Goal: Task Accomplishment & Management: Complete application form

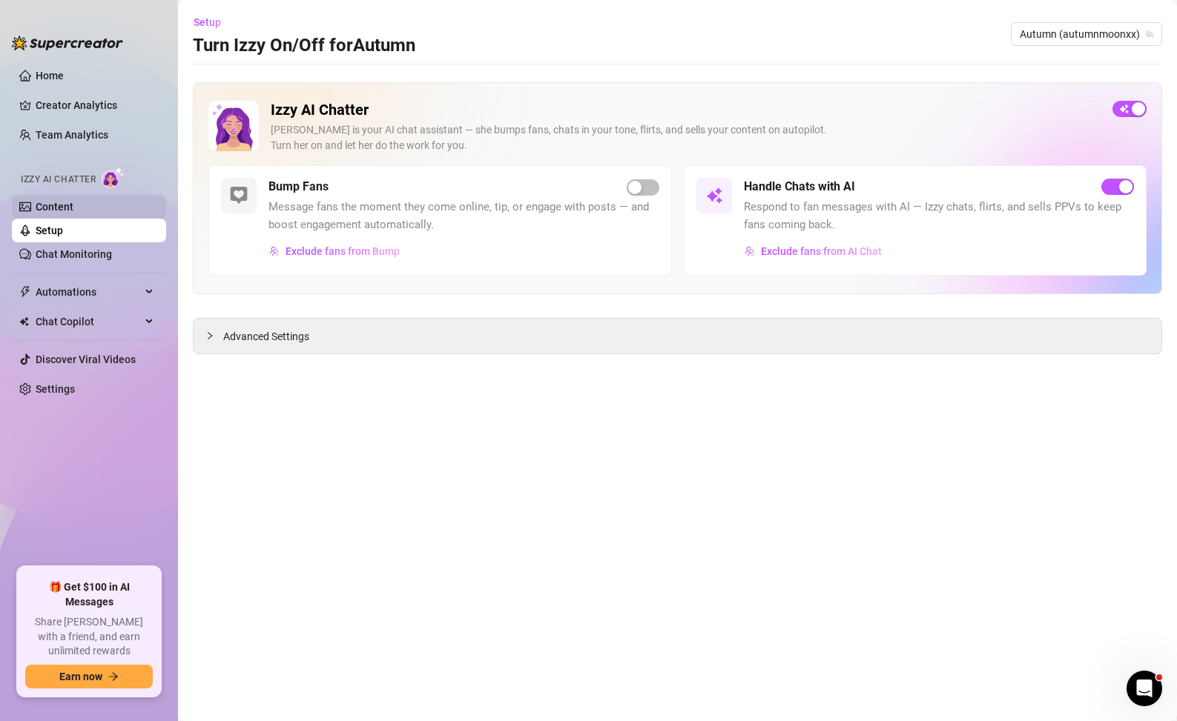
click at [73, 213] on link "Content" at bounding box center [55, 207] width 38 height 12
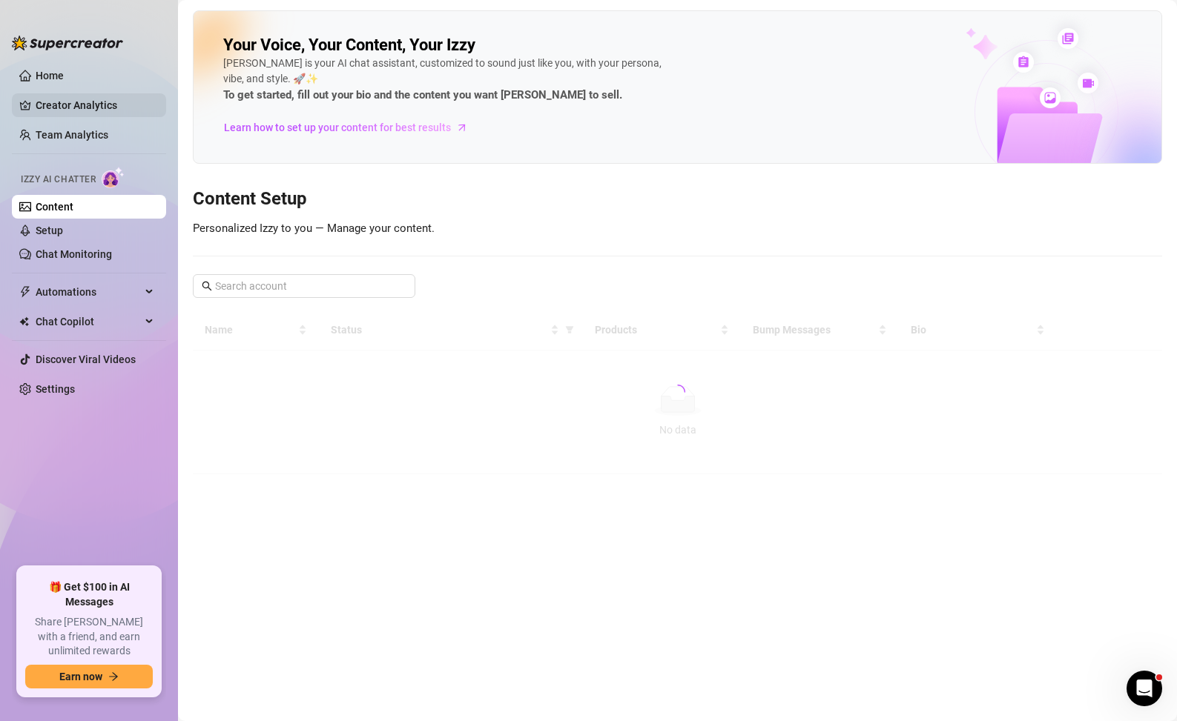
click at [73, 104] on link "Creator Analytics" at bounding box center [95, 105] width 119 height 24
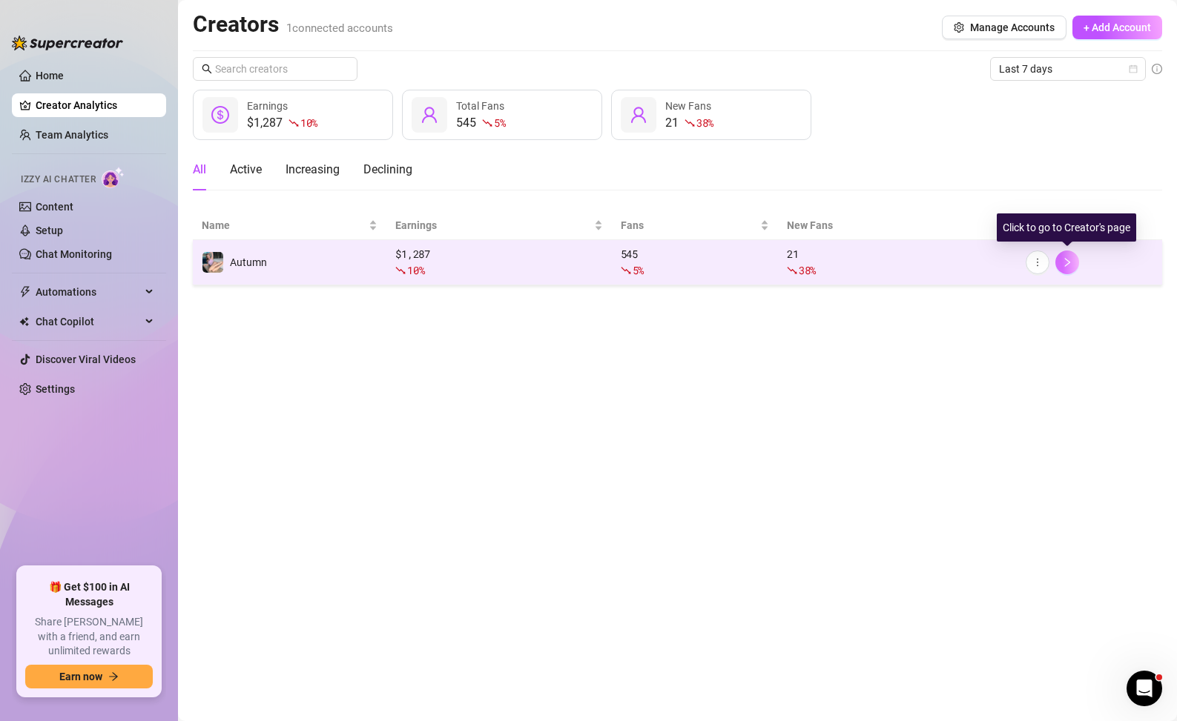
click at [1068, 260] on icon "right" at bounding box center [1067, 262] width 10 height 10
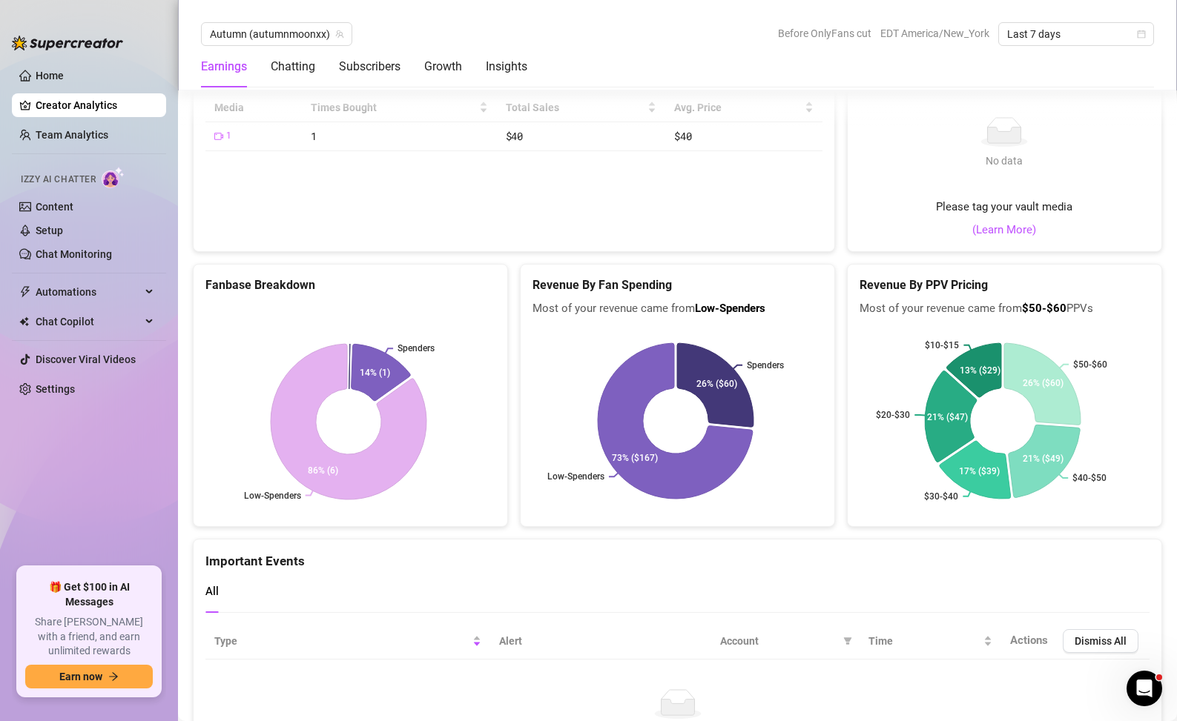
scroll to position [3066, 0]
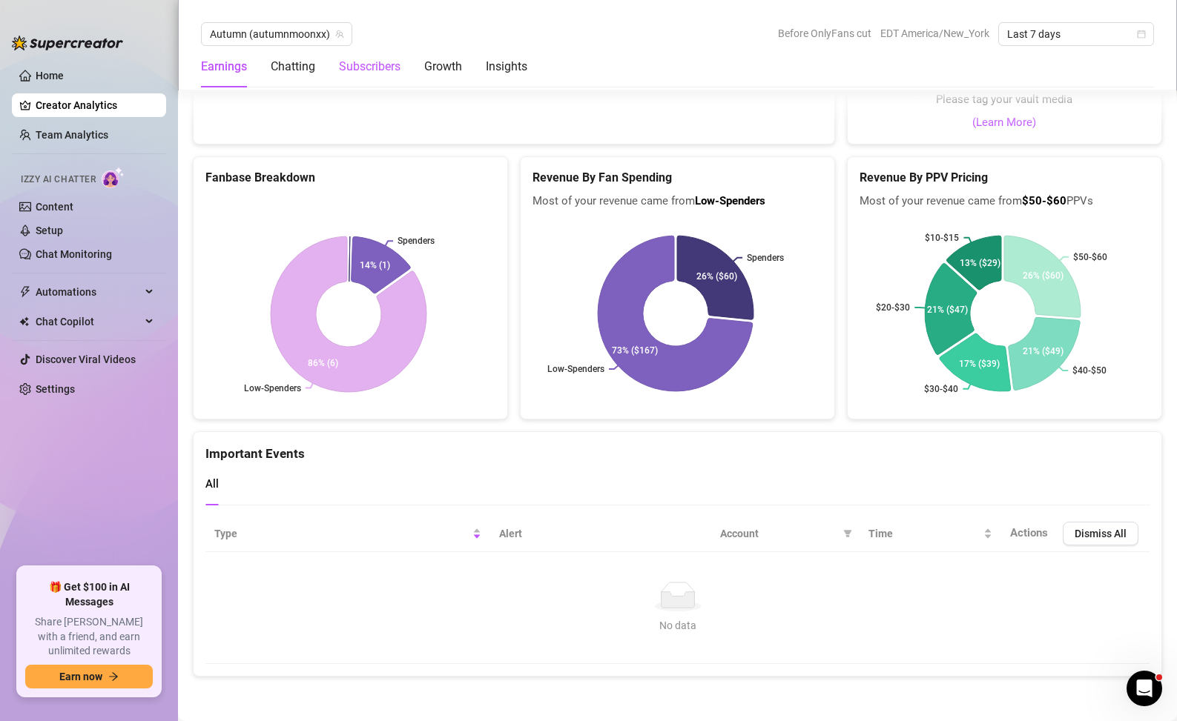
click at [363, 66] on div "Subscribers" at bounding box center [370, 67] width 62 height 18
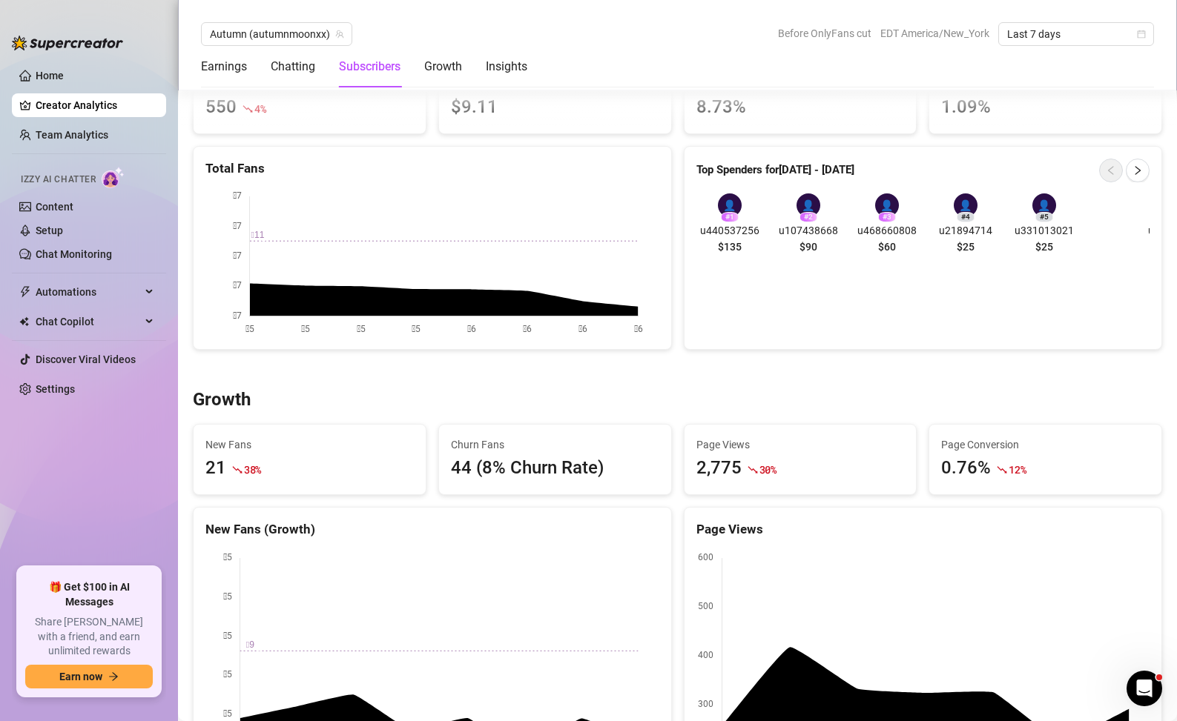
scroll to position [921, 0]
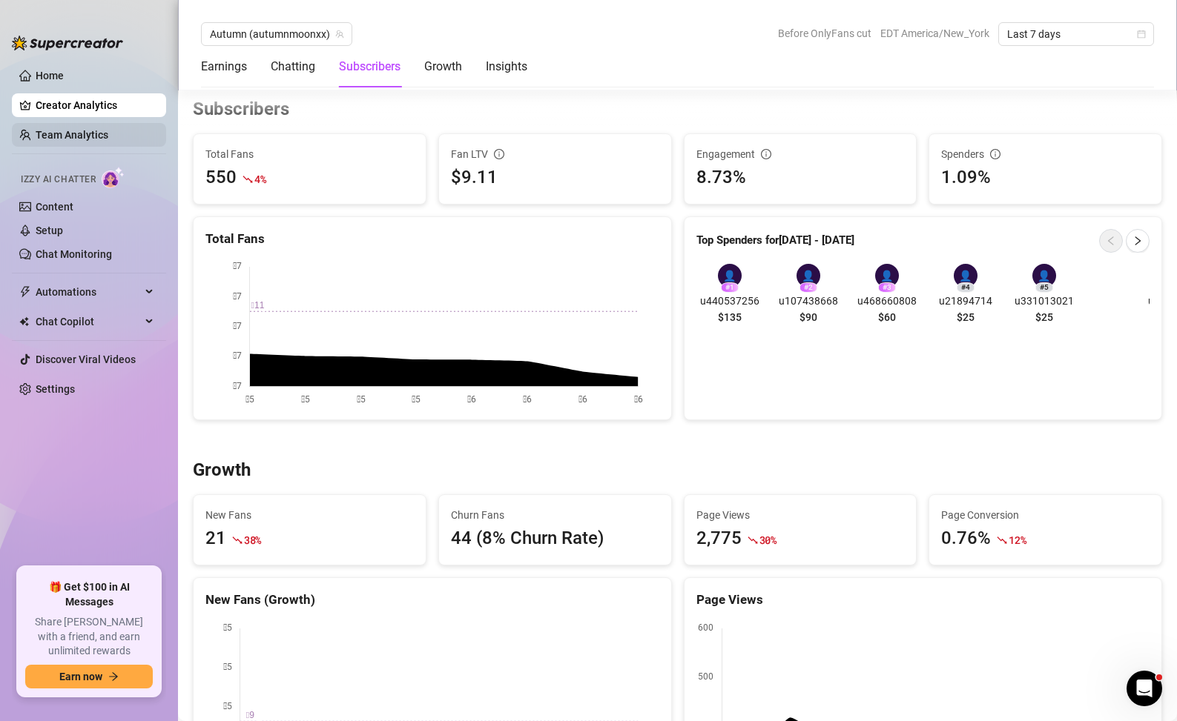
click at [56, 138] on link "Team Analytics" at bounding box center [72, 135] width 73 height 12
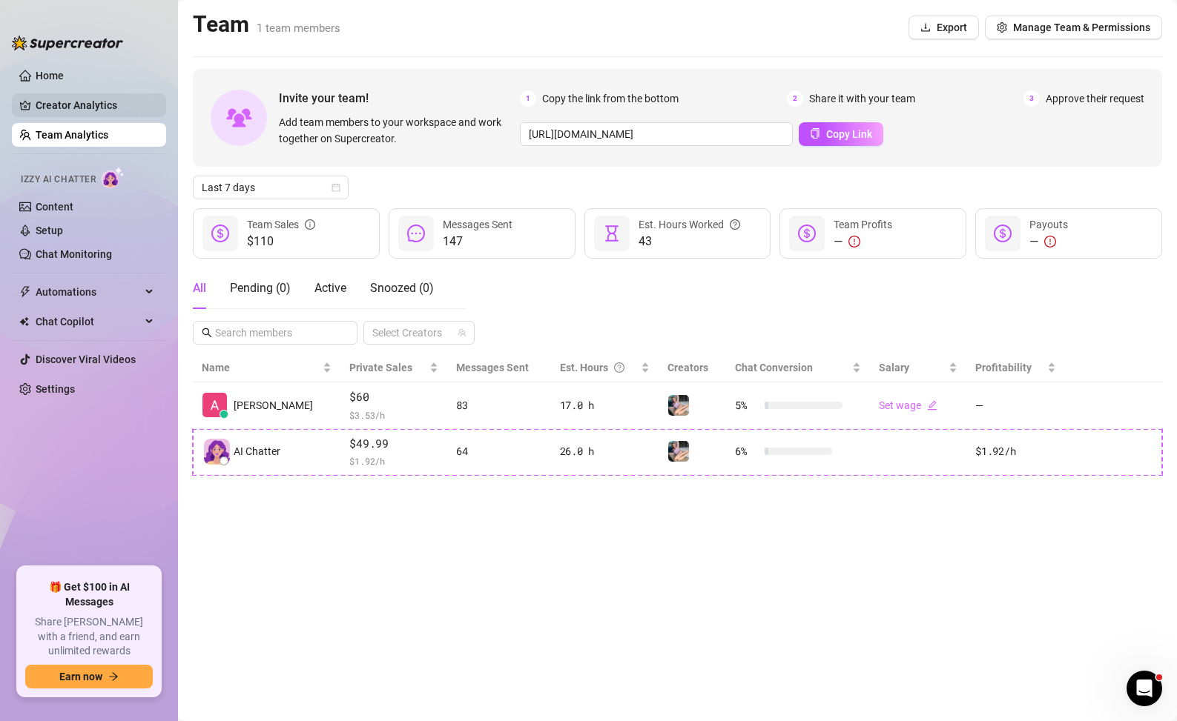
click at [91, 110] on link "Creator Analytics" at bounding box center [95, 105] width 119 height 24
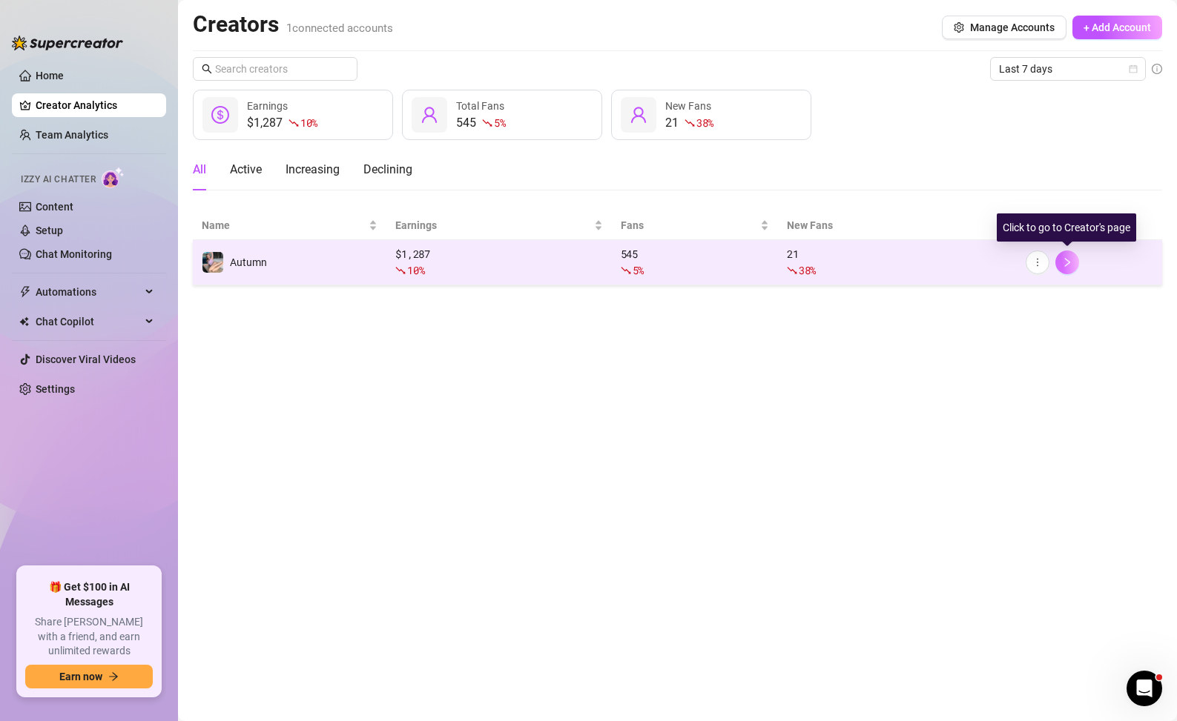
click at [1063, 259] on icon "right" at bounding box center [1067, 262] width 10 height 10
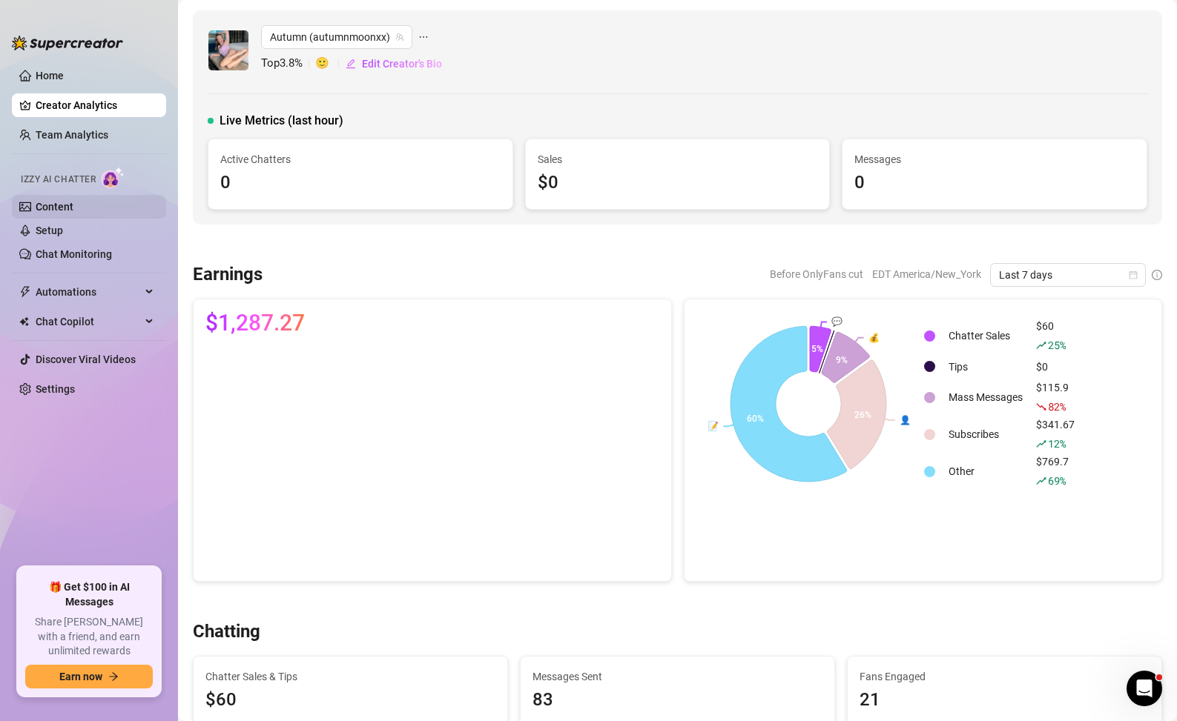
click at [73, 209] on link "Content" at bounding box center [55, 207] width 38 height 12
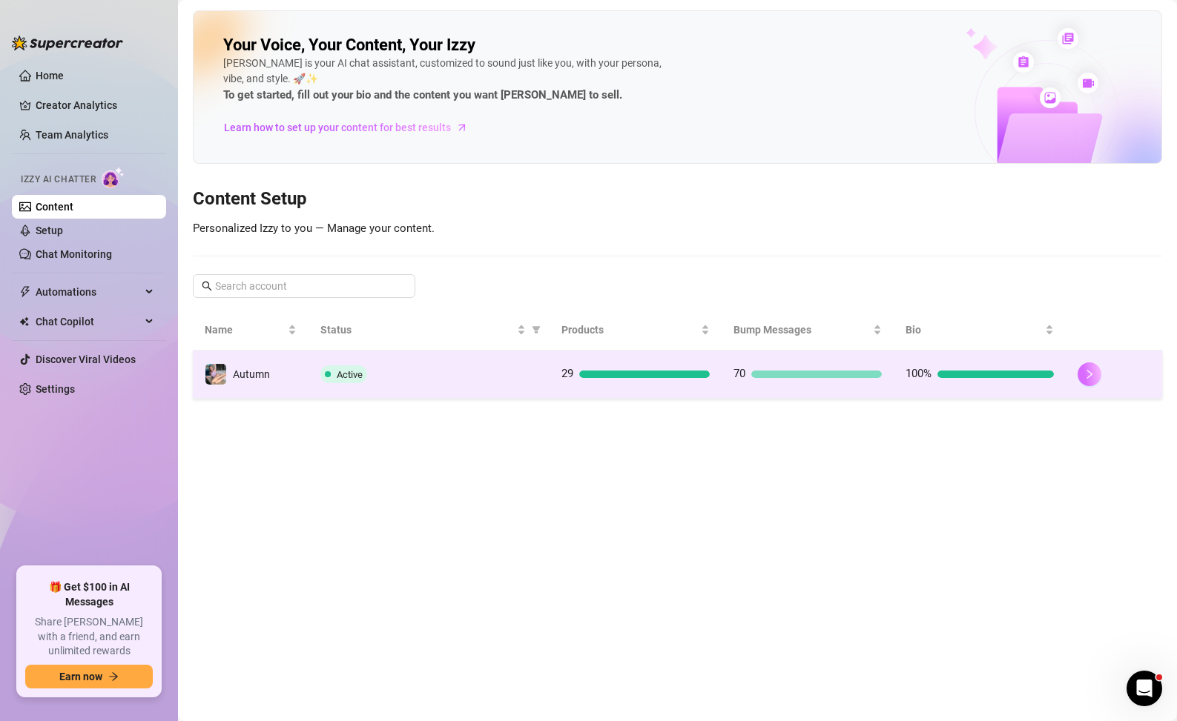
click at [1093, 375] on icon "right" at bounding box center [1089, 374] width 10 height 10
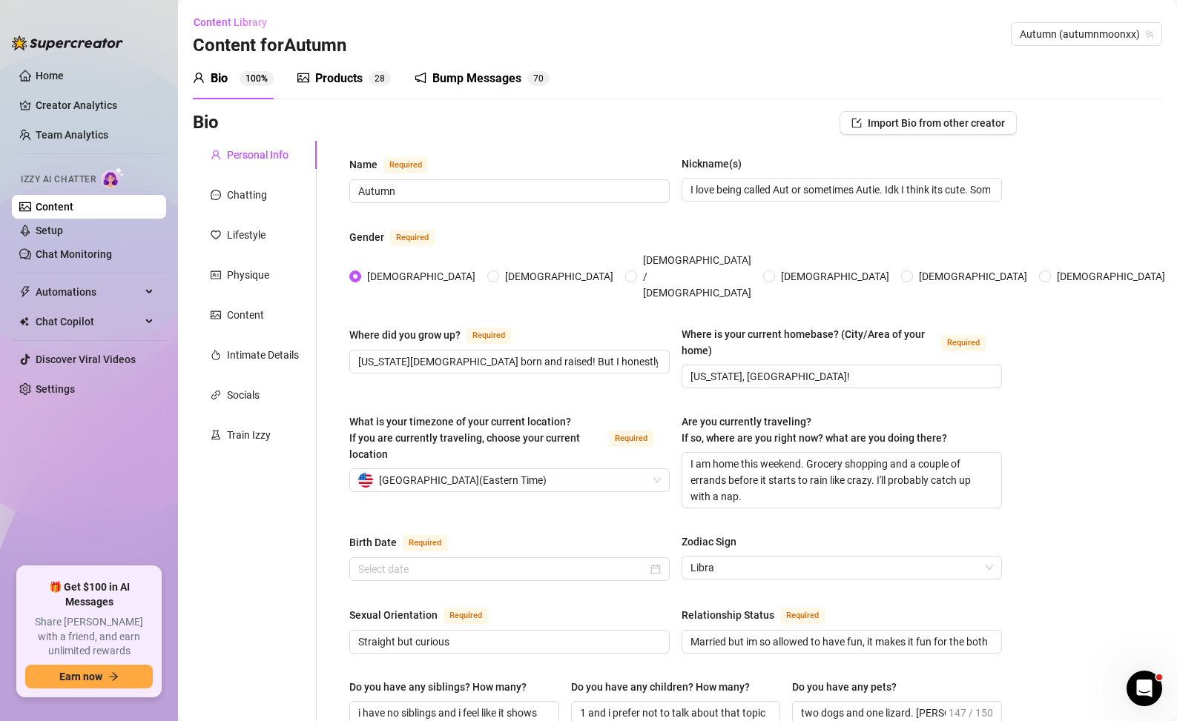
radio input "true"
type input "[DATE]"
click at [360, 84] on div "Products" at bounding box center [338, 79] width 47 height 18
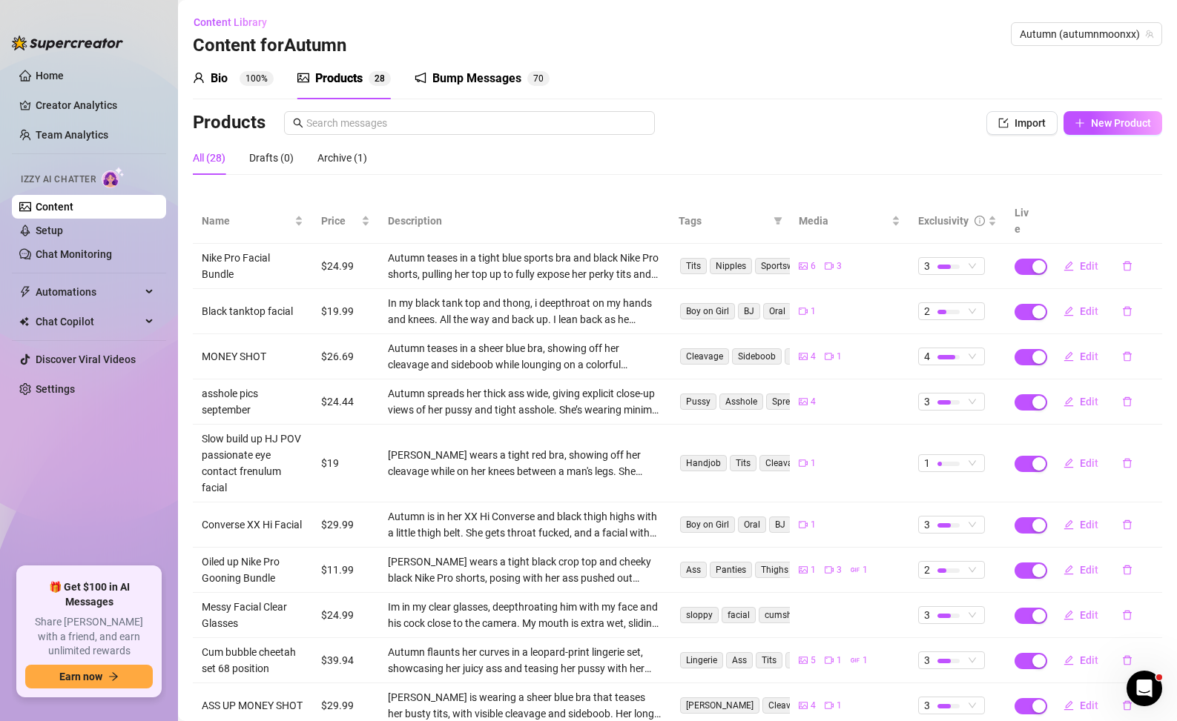
click at [211, 83] on div "Bio" at bounding box center [219, 79] width 17 height 18
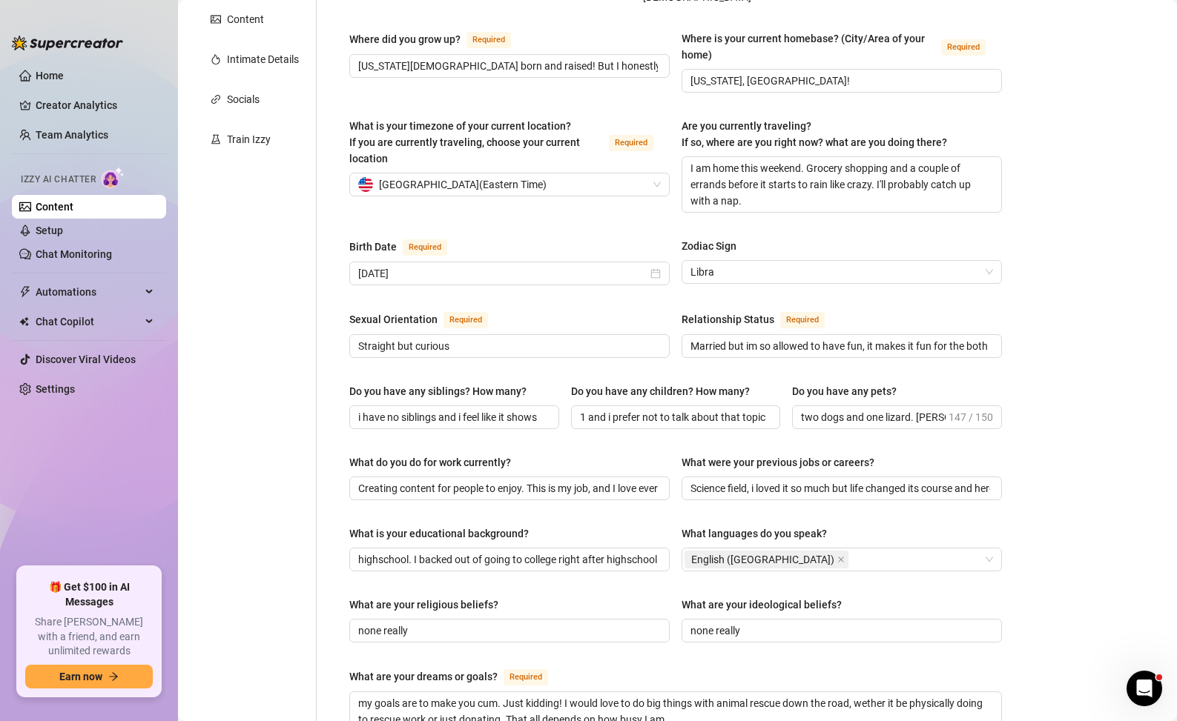
scroll to position [767, 0]
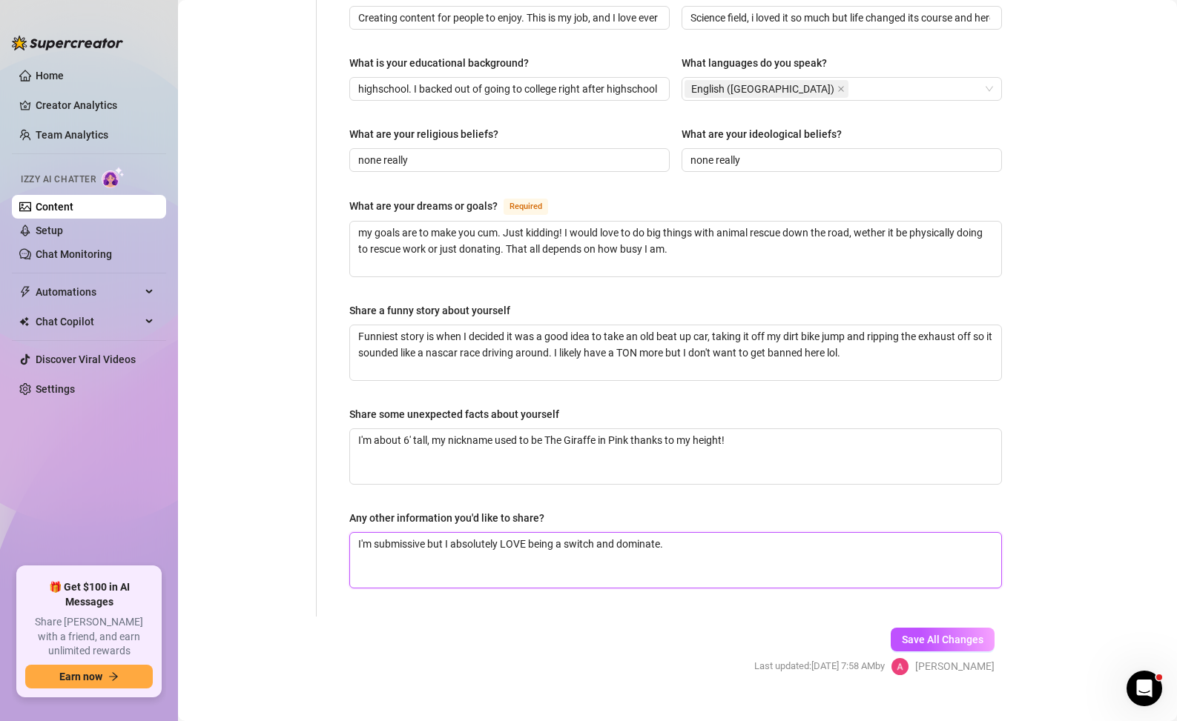
click at [806, 533] on textarea "I'm submissive but I absolutely LOVE being a switch and dominate." at bounding box center [675, 560] width 651 height 55
type textarea "I'm submissive but I absolutely LOVE being a switch and dominate."
type textarea "I'm submissive but I absolutely LOVE being a switch and dominate. C"
type textarea "I'm submissive but I absolutely LOVE being a switch and dominate. Cr"
type textarea "I'm submissive but I absolutely LOVE being a switch and dominate. Cre"
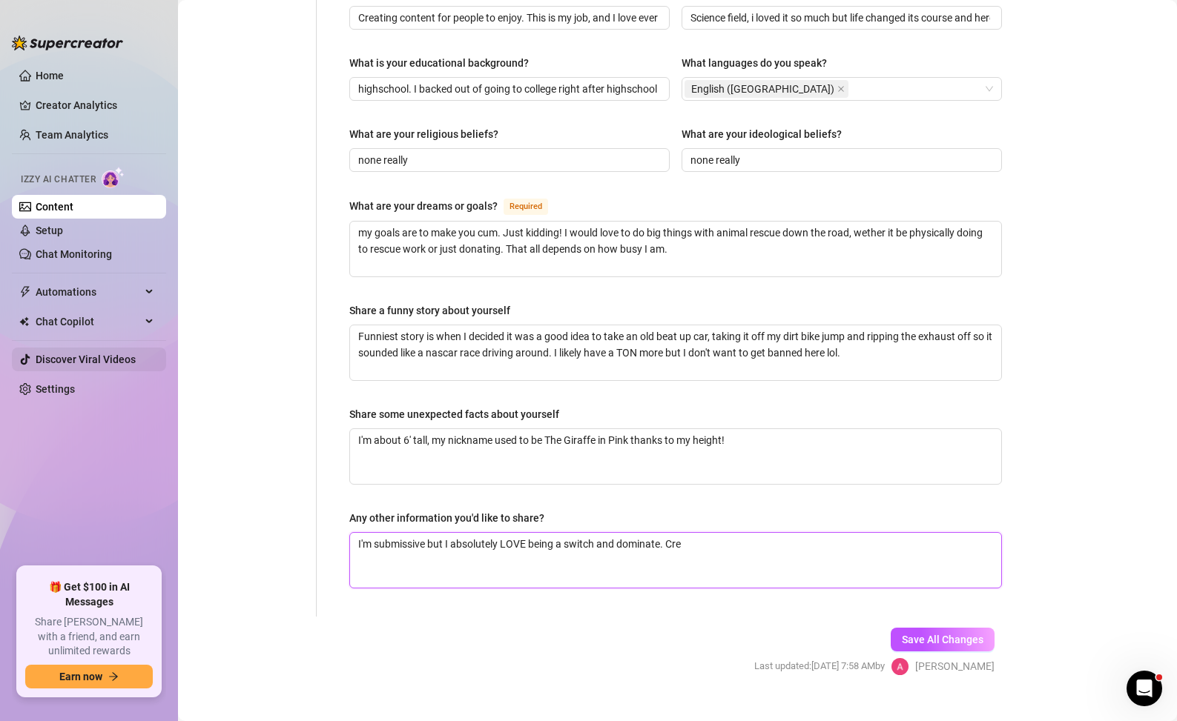
type textarea "I'm submissive but I absolutely LOVE being a switch and dominate. Crea"
type textarea "I'm submissive but I absolutely LOVE being a switch and dominate. Creat"
type textarea "I'm submissive but I absolutely LOVE being a switch and dominate. Creati"
type textarea "I'm submissive but I absolutely LOVE being a switch and dominate. Creating"
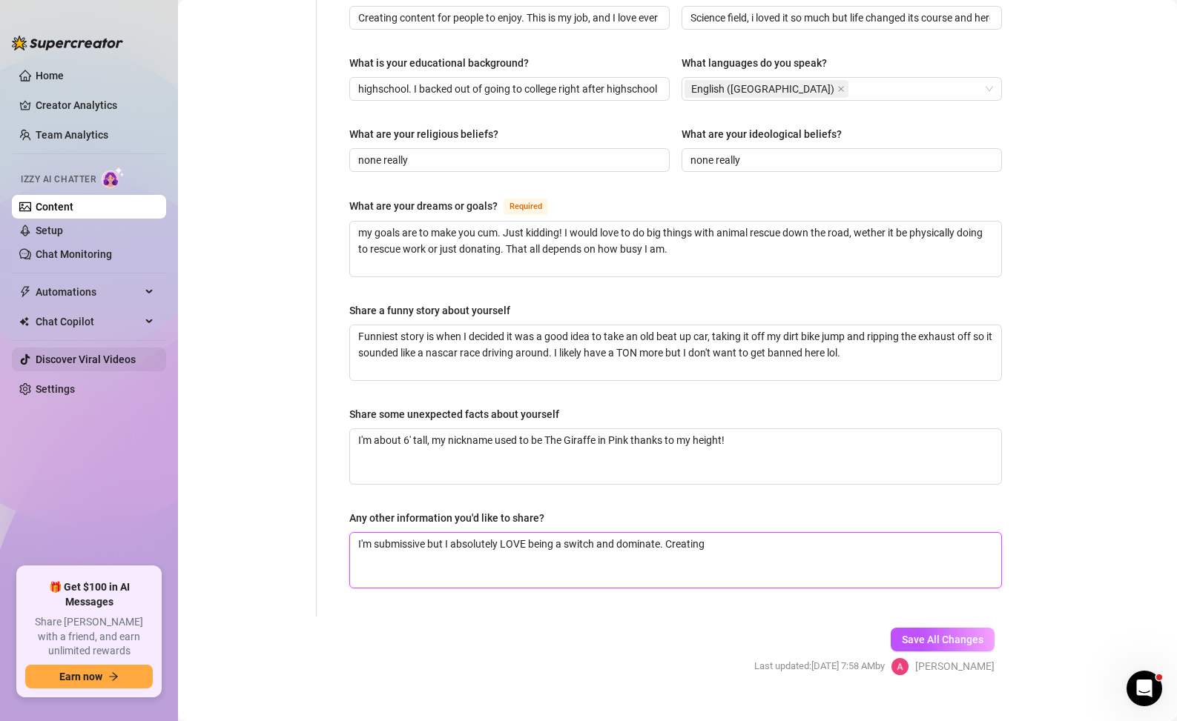
type textarea "I'm submissive but I absolutely LOVE being a switch and dominate. Creating c"
type textarea "I'm submissive but I absolutely LOVE being a switch and dominate. Creating co"
type textarea "I'm submissive but I absolutely LOVE being a switch and dominate. Creating con"
type textarea "I'm submissive but I absolutely LOVE being a switch and dominate. Creating cont"
type textarea "I'm submissive but I absolutely LOVE being a switch and dominate. Creating [PER…"
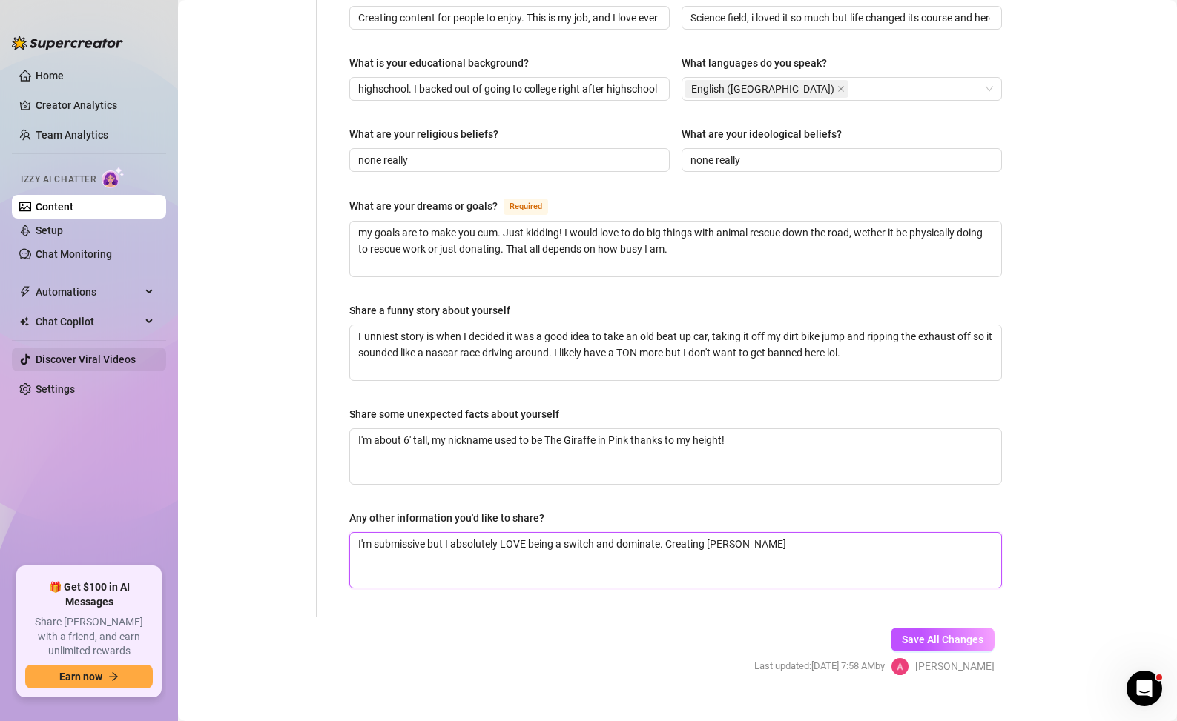
type textarea "I'm submissive but I absolutely LOVE being a switch and dominate. Creating cont…"
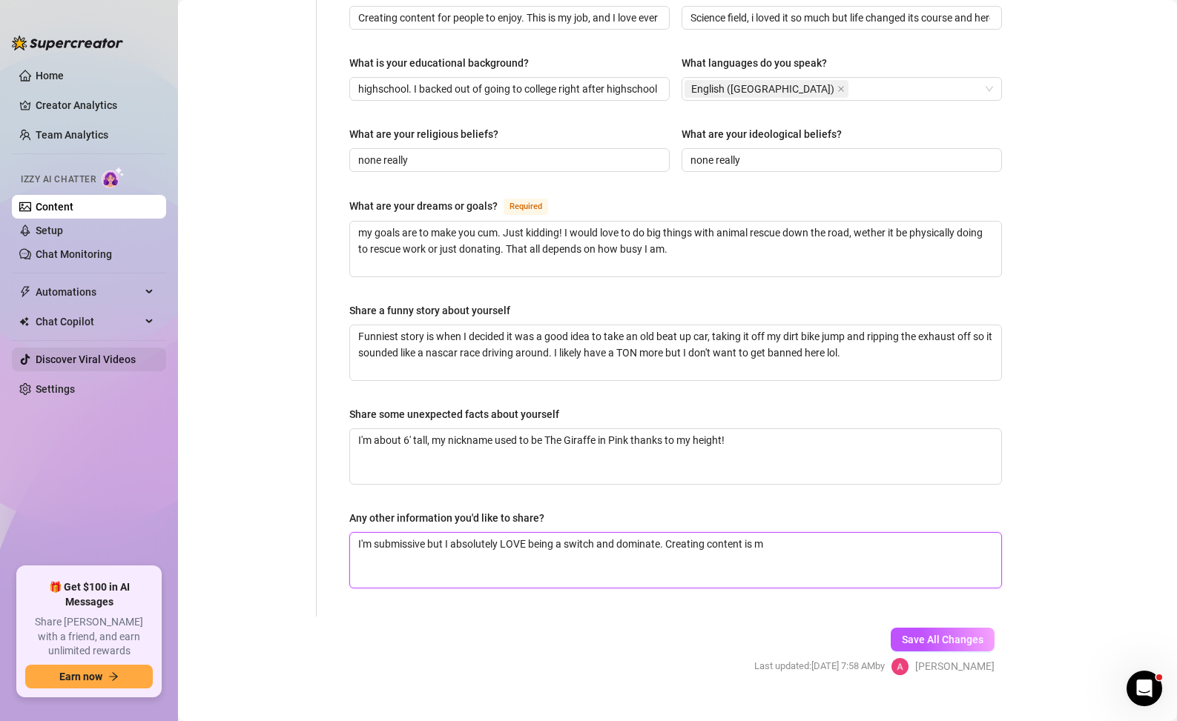
type textarea "I'm submissive but I absolutely LOVE being a switch and dominate. Creating cont…"
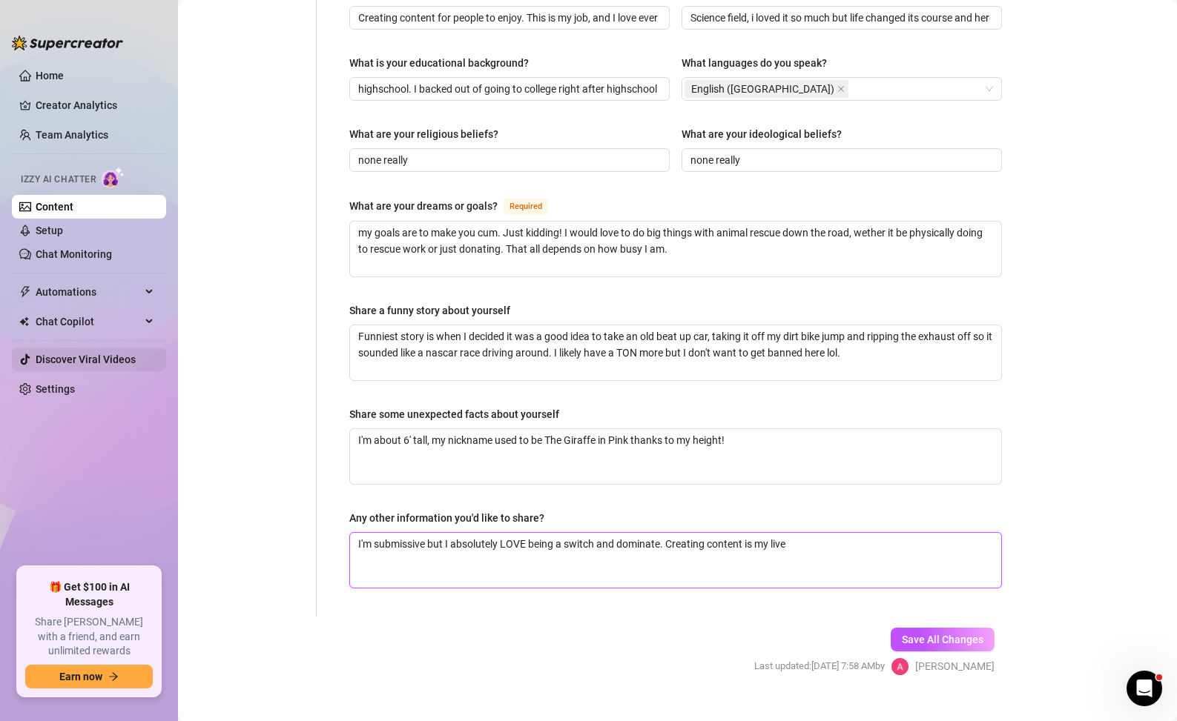
type textarea "I'm submissive but I absolutely LOVE being a switch and dominate. Creating cont…"
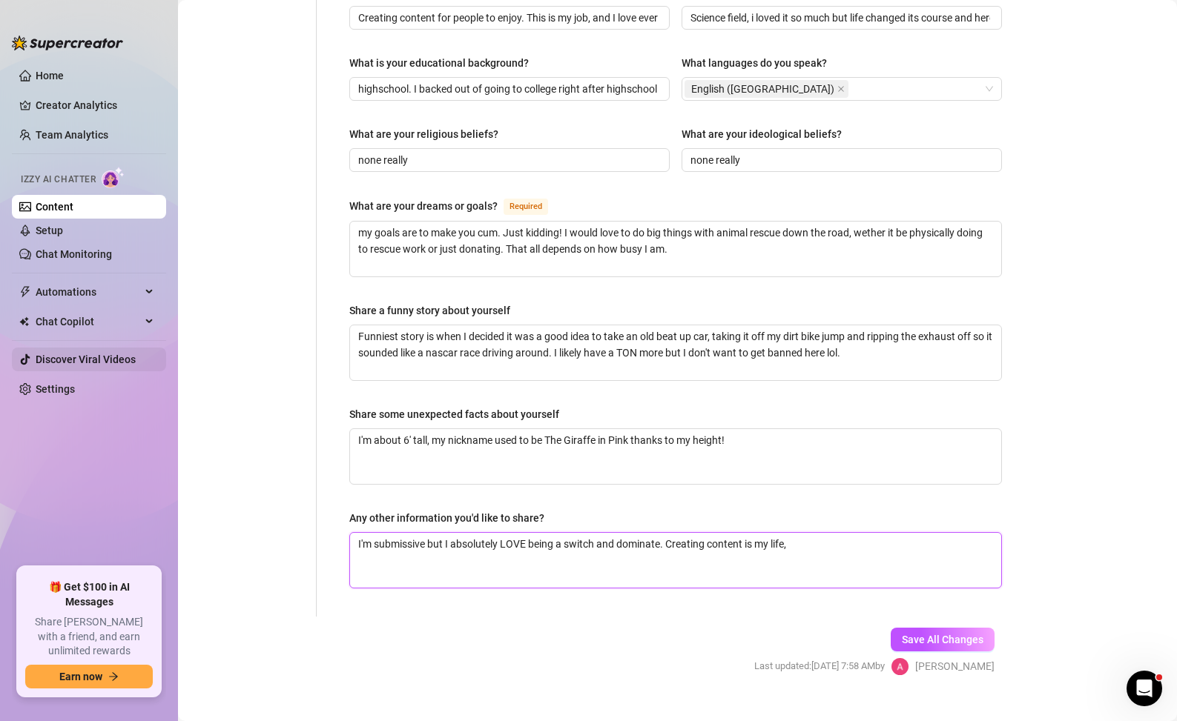
type textarea "I'm submissive but I absolutely LOVE being a switch and dominate. Creating cont…"
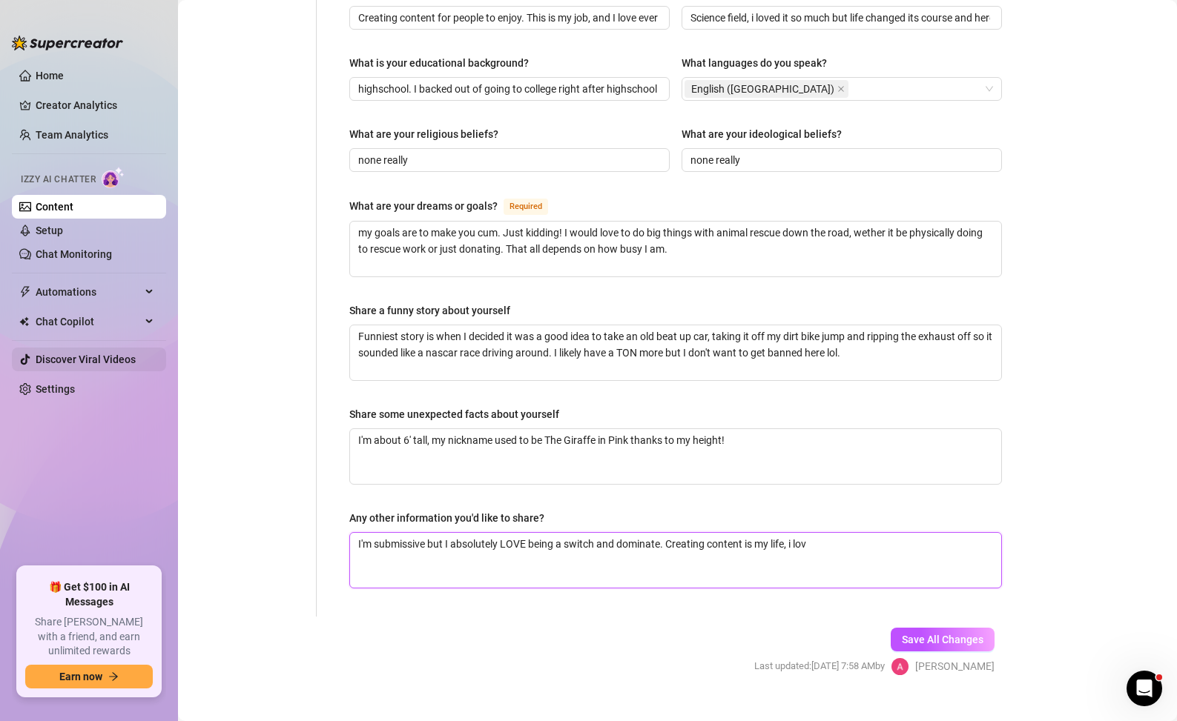
type textarea "I'm submissive but I absolutely LOVE being a switch and dominate. Creating cont…"
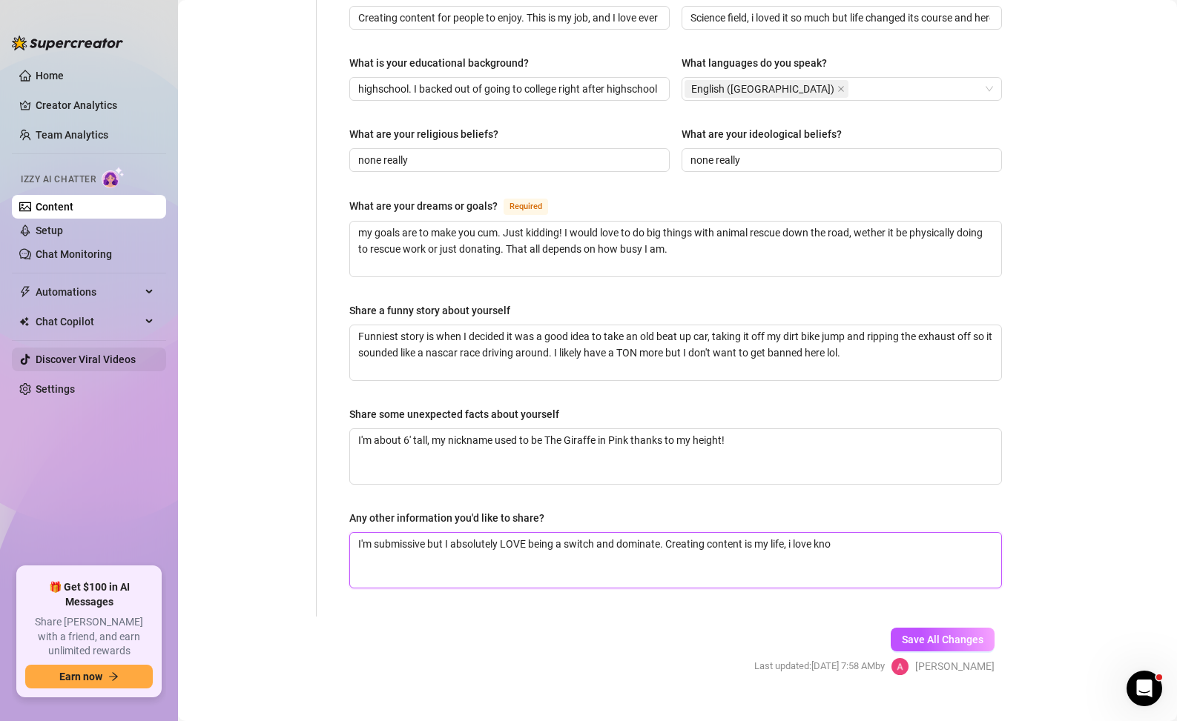
type textarea "I'm submissive but I absolutely LOVE being a switch and dominate. Creating cont…"
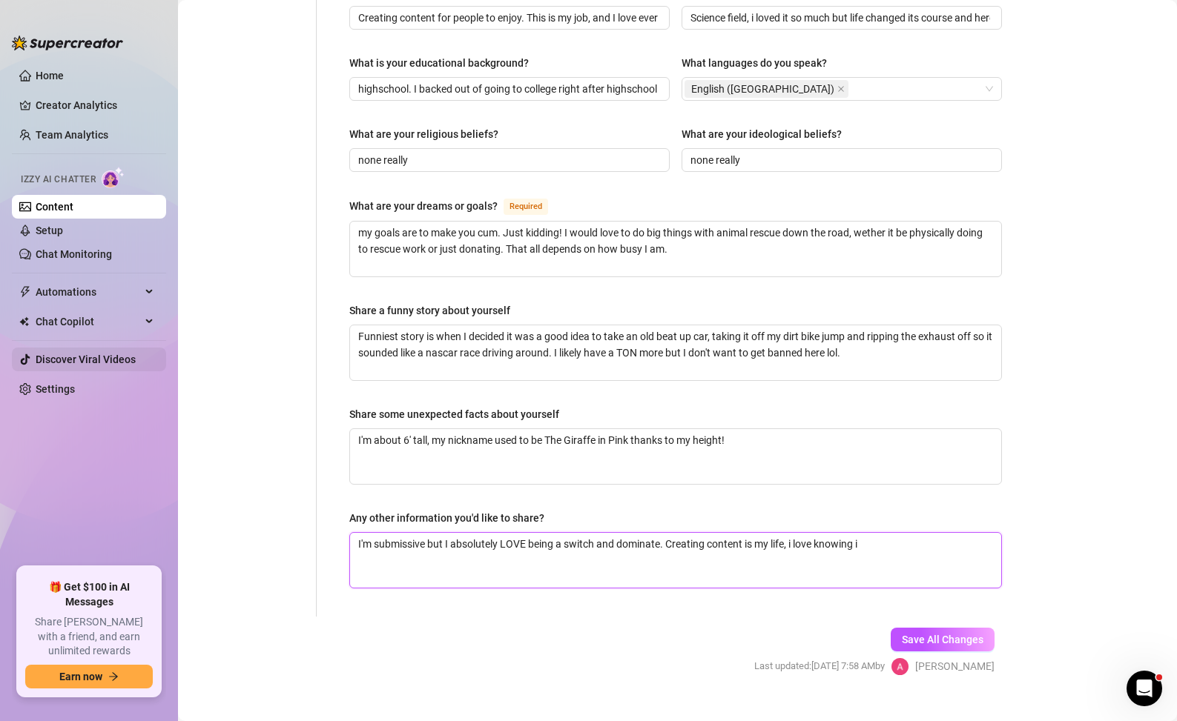
type textarea "I'm submissive but I absolutely LOVE being a switch and dominate. Creating cont…"
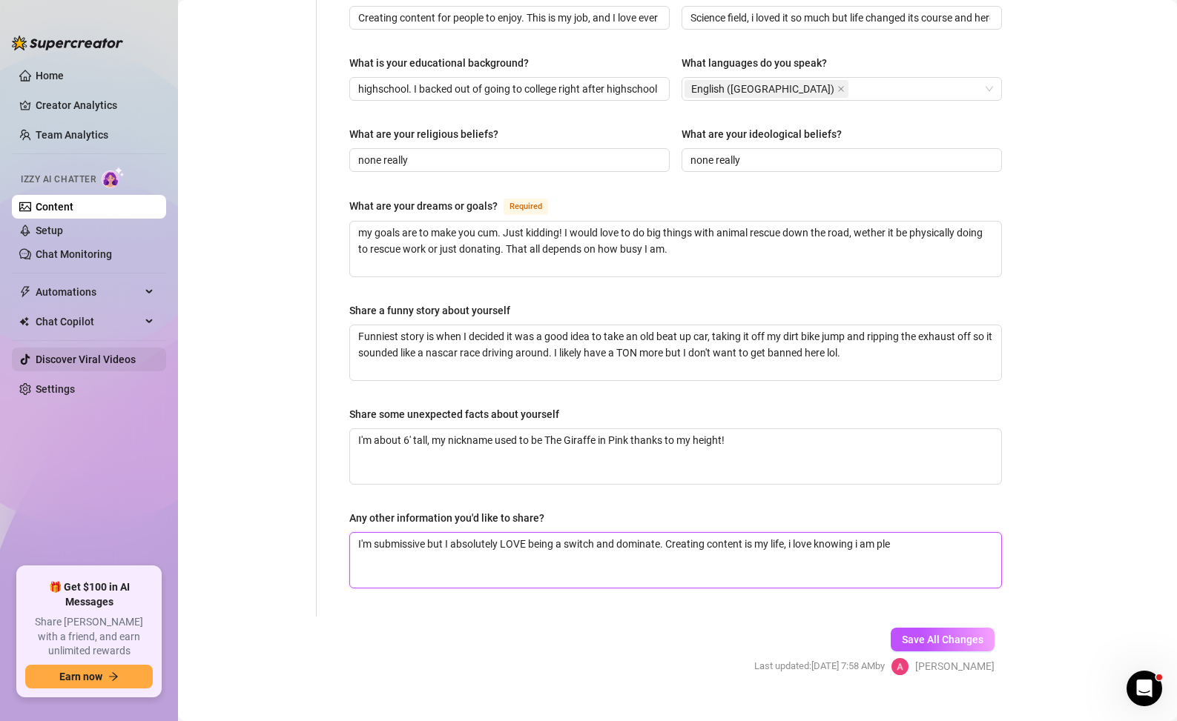
type textarea "I'm submissive but I absolutely LOVE being a switch and dominate. Creating cont…"
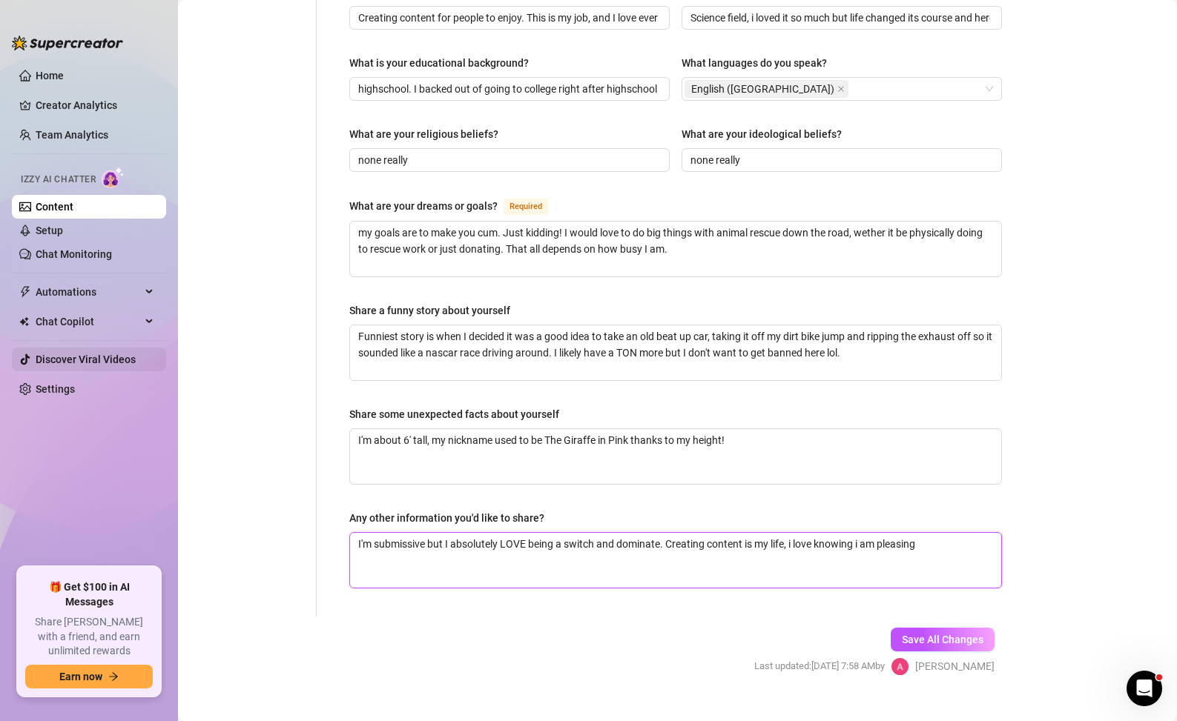
type textarea "I'm submissive but I absolutely LOVE being a switch and dominate. Creating cont…"
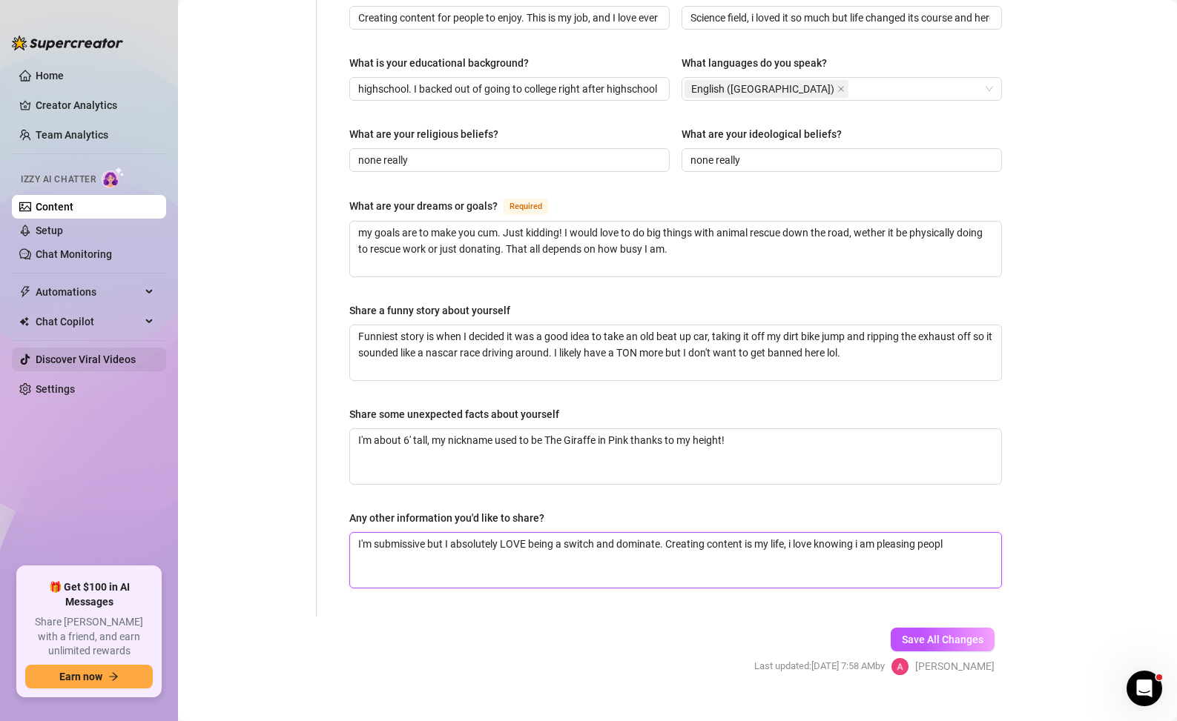
type textarea "I'm submissive but I absolutely LOVE being a switch and dominate. Creating cont…"
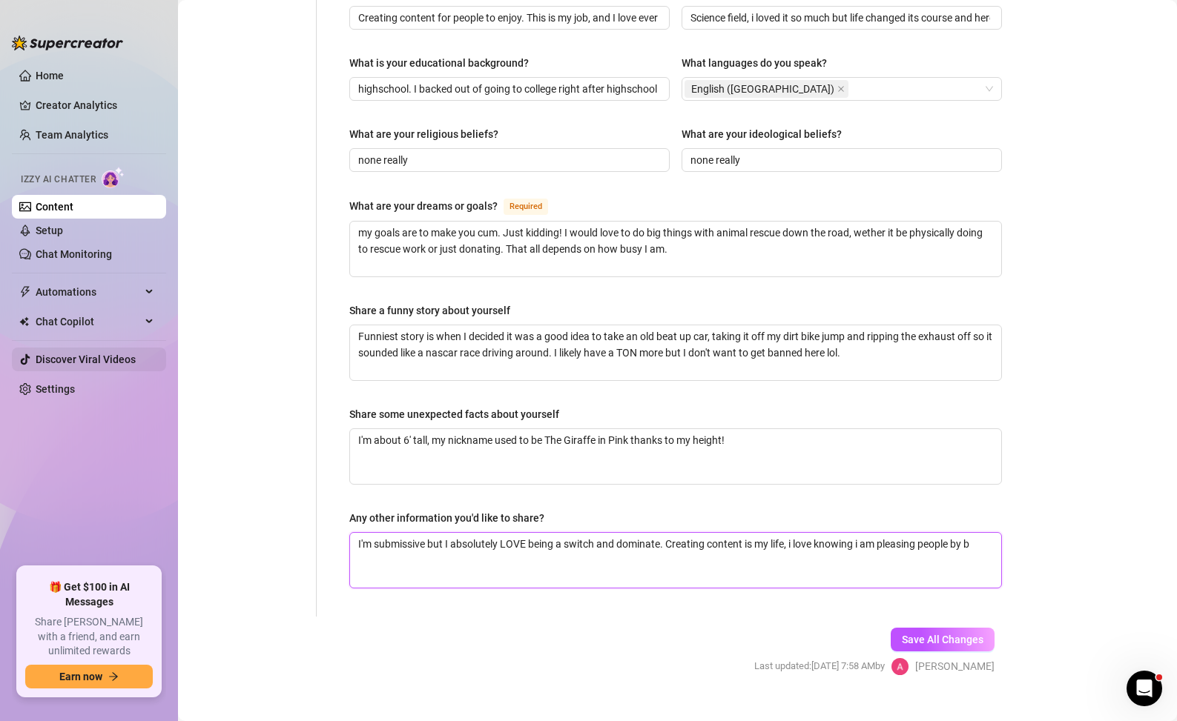
type textarea "I'm submissive but I absolutely LOVE being a switch and dominate. Creating cont…"
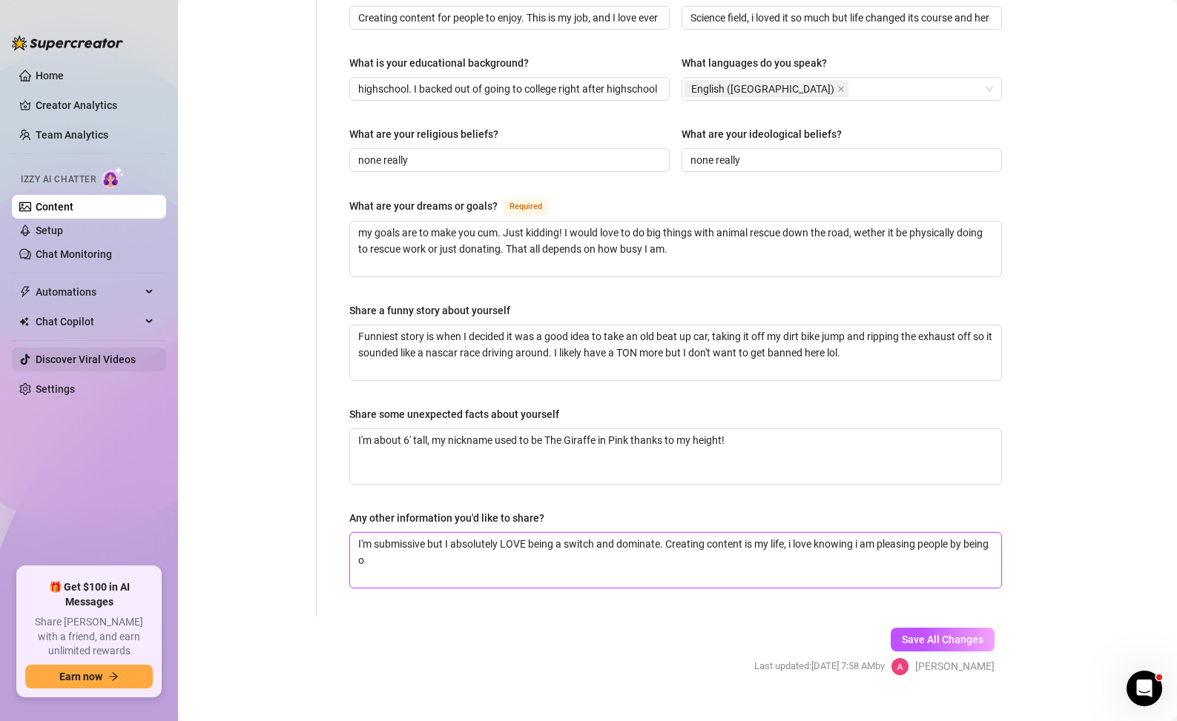
type textarea "I'm submissive but I absolutely LOVE being a switch and dominate. Creating cont…"
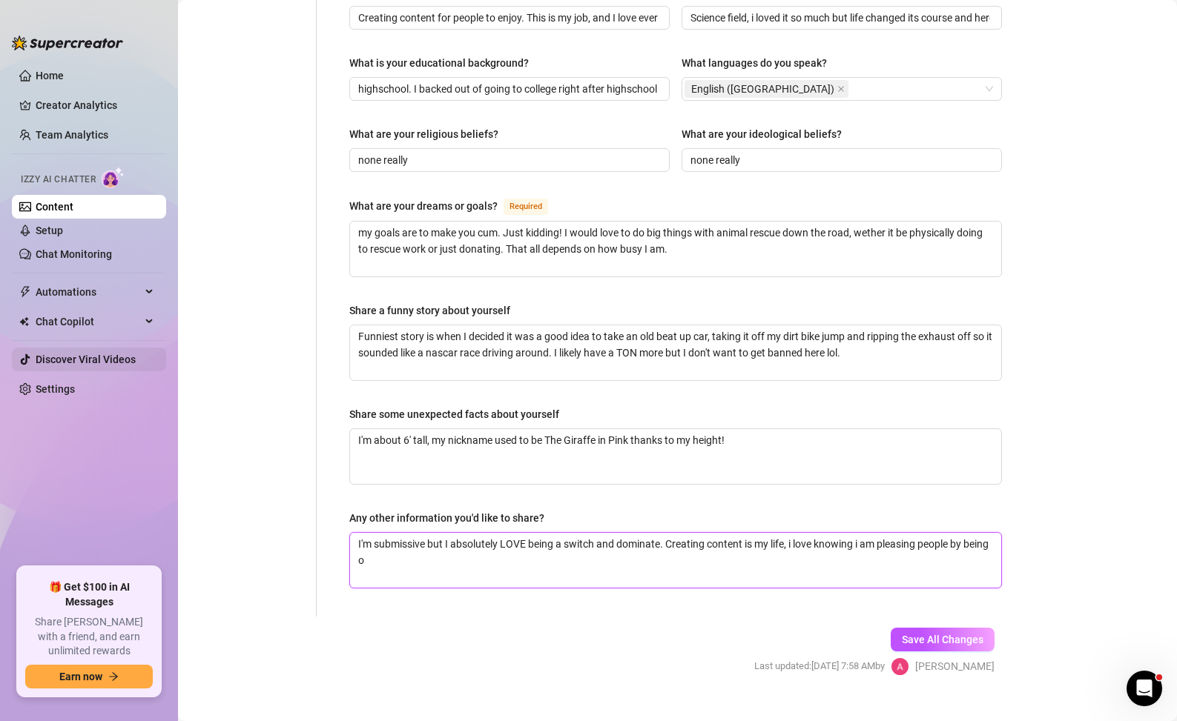
type textarea "I'm submissive but I absolutely LOVE being a switch and dominate. Creating cont…"
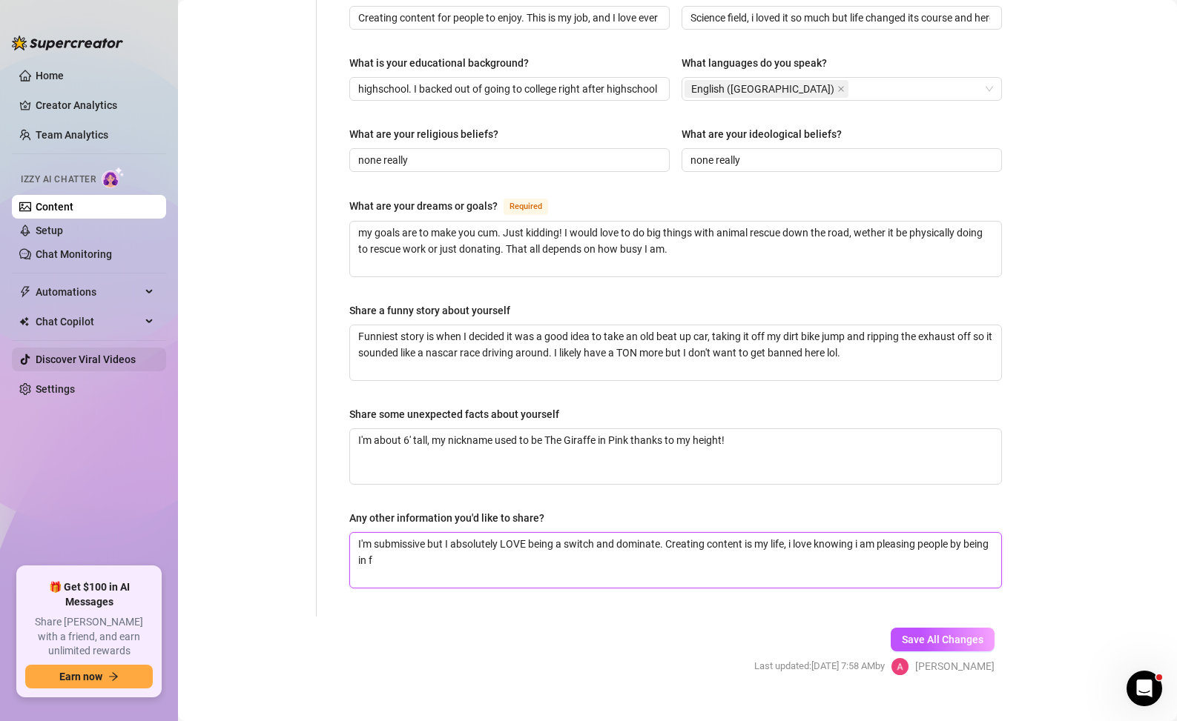
type textarea "I'm submissive but I absolutely LOVE being a switch and dominate. Creating cont…"
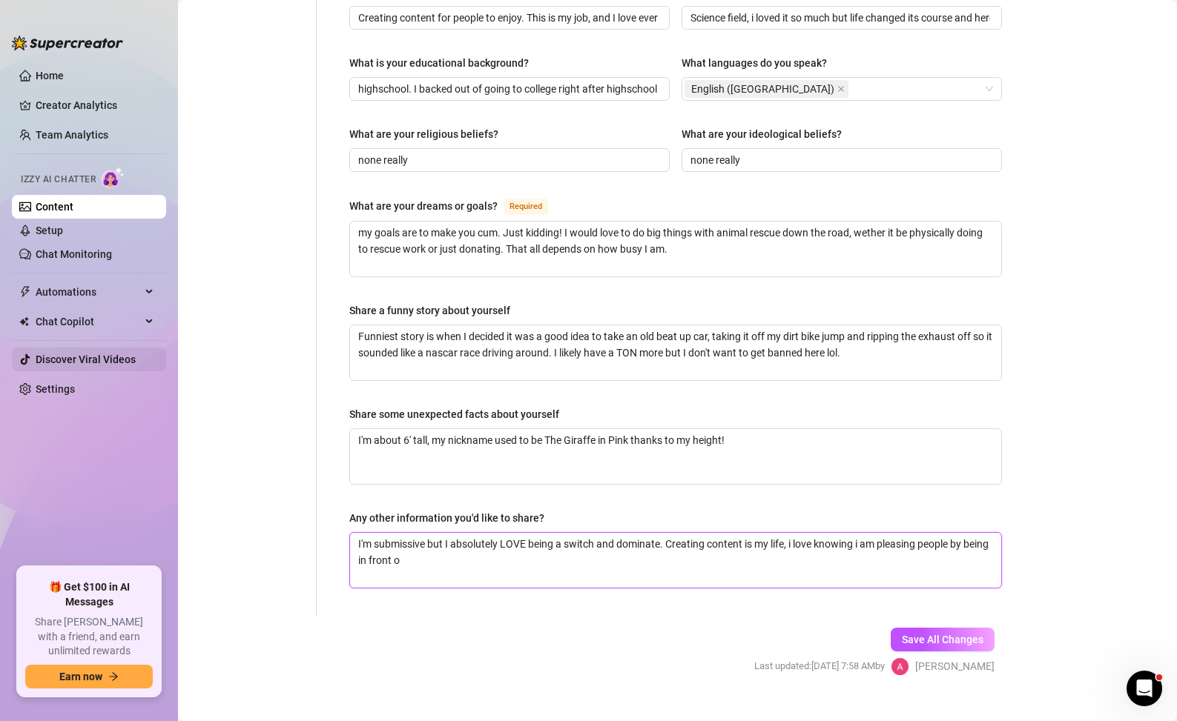
type textarea "I'm submissive but I absolutely LOVE being a switch and dominate. Creating cont…"
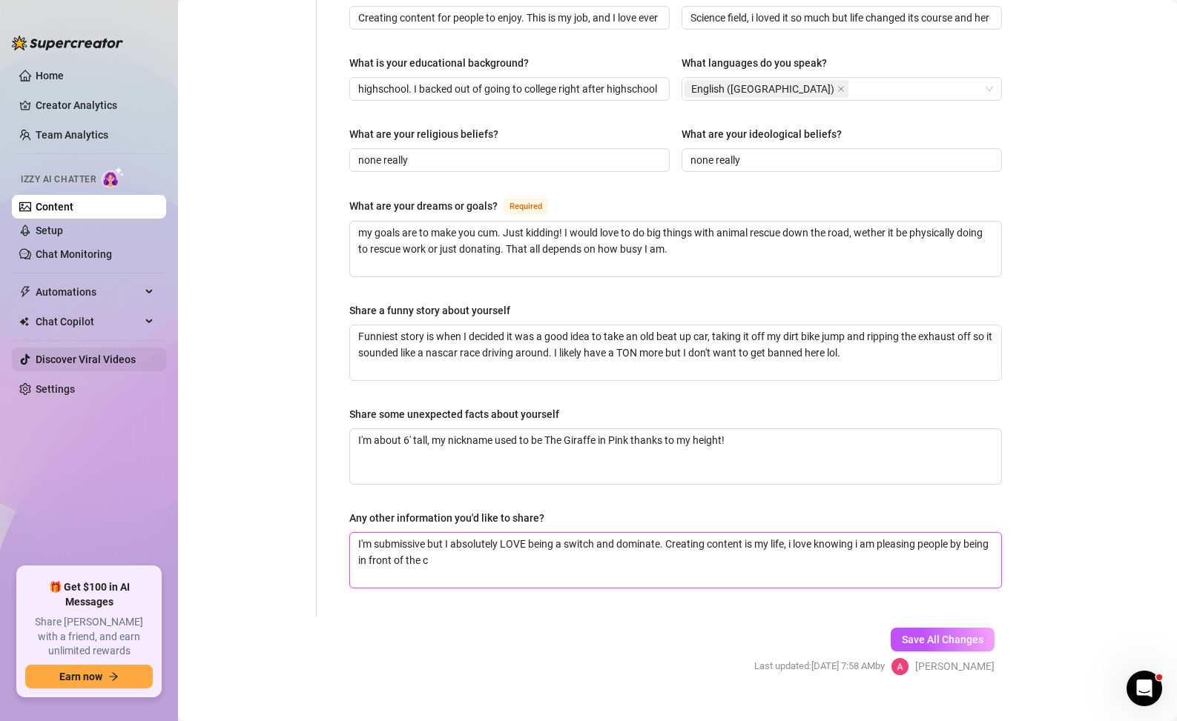
type textarea "I'm submissive but I absolutely LOVE being a switch and dominate. Creating cont…"
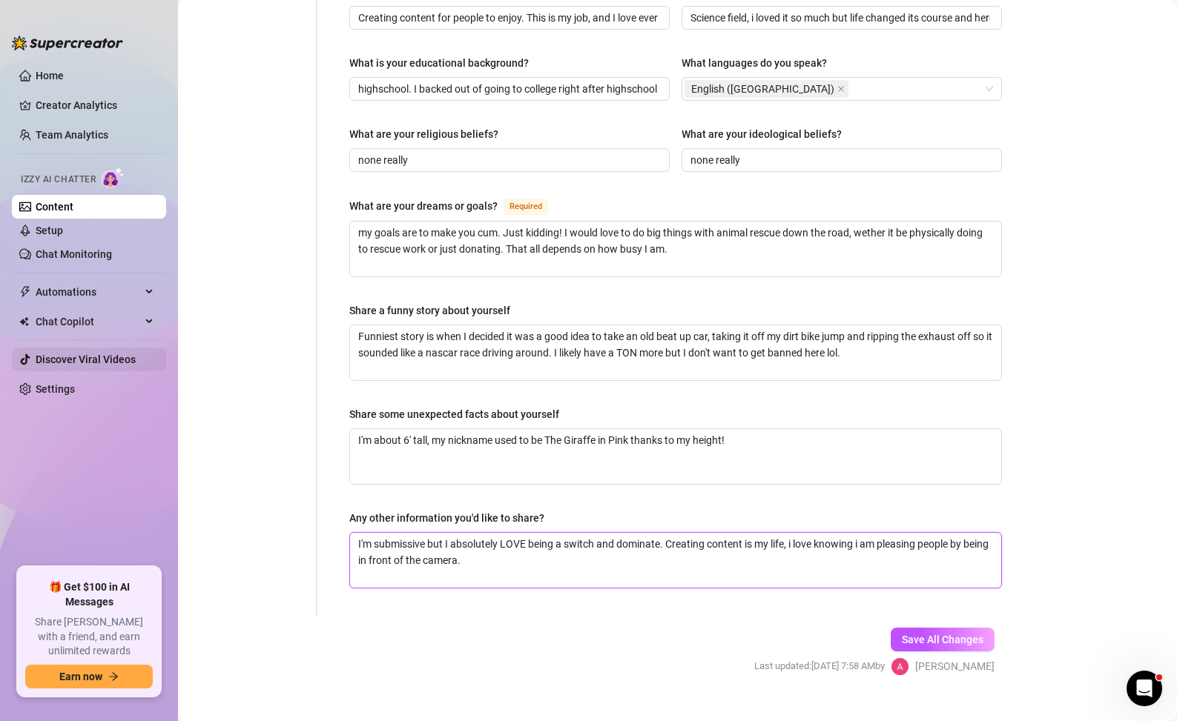
type textarea "I'm submissive but I absolutely LOVE being a switch and dominate. Creating cont…"
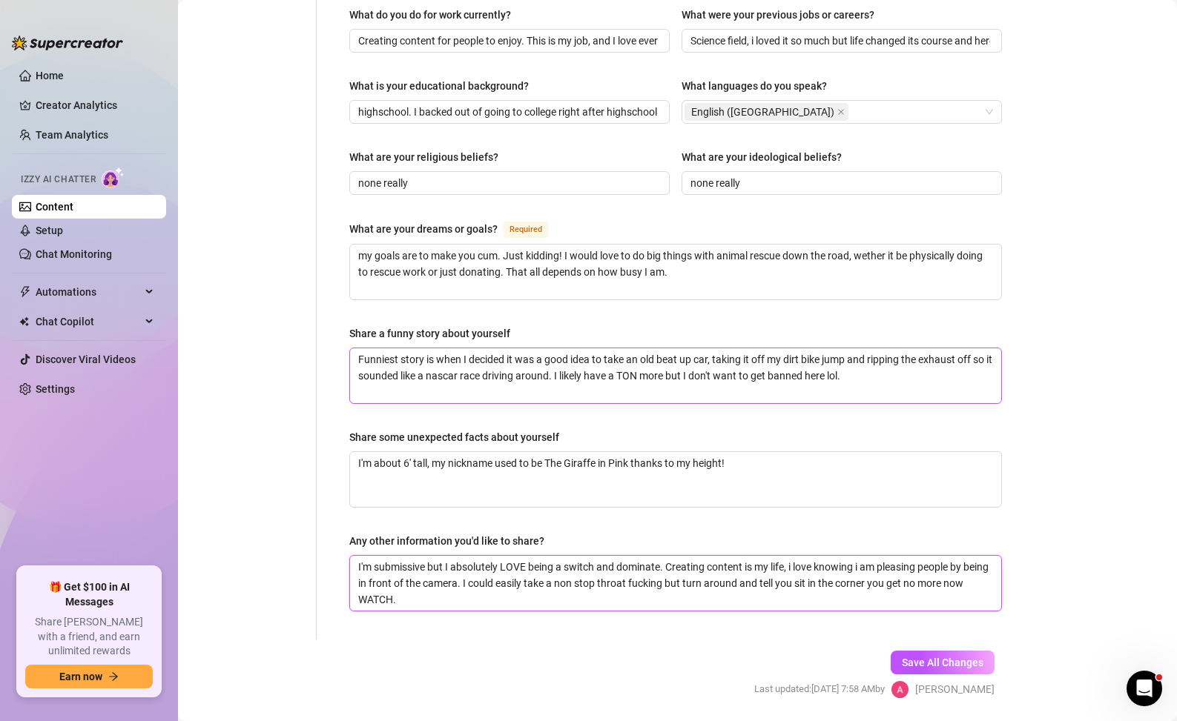
scroll to position [734, 0]
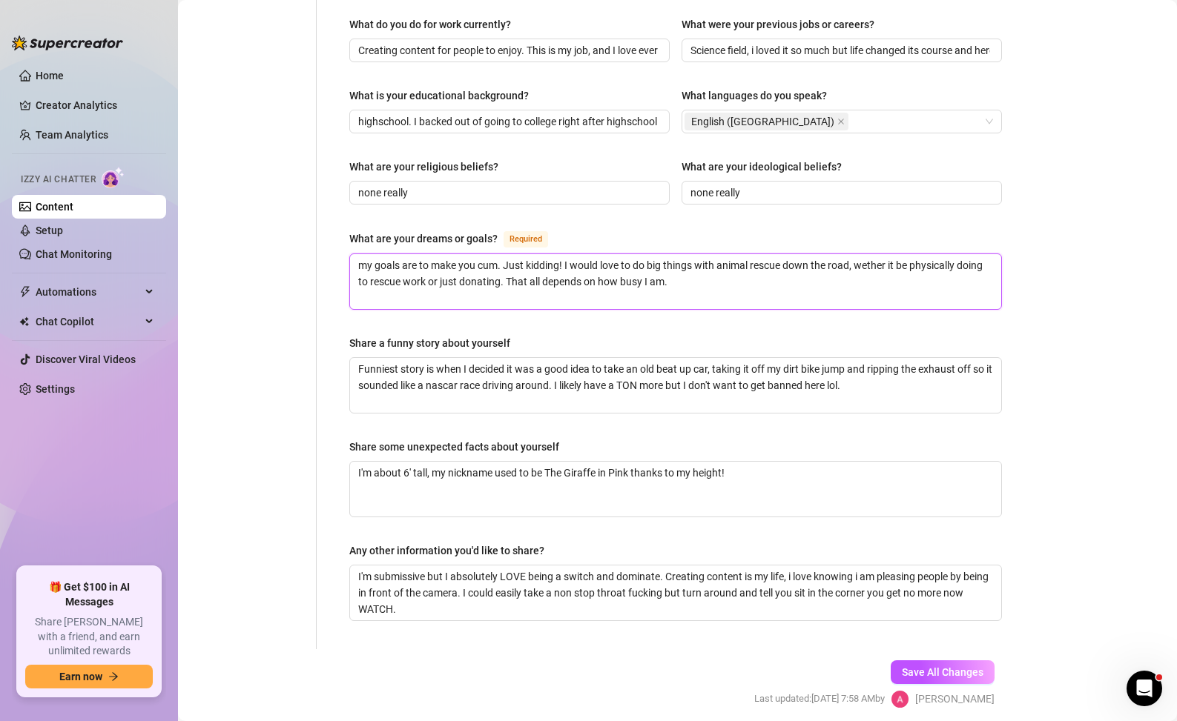
click at [761, 265] on textarea "my goals are to make you cum. Just kidding! I would love to do big things with …" at bounding box center [675, 281] width 651 height 55
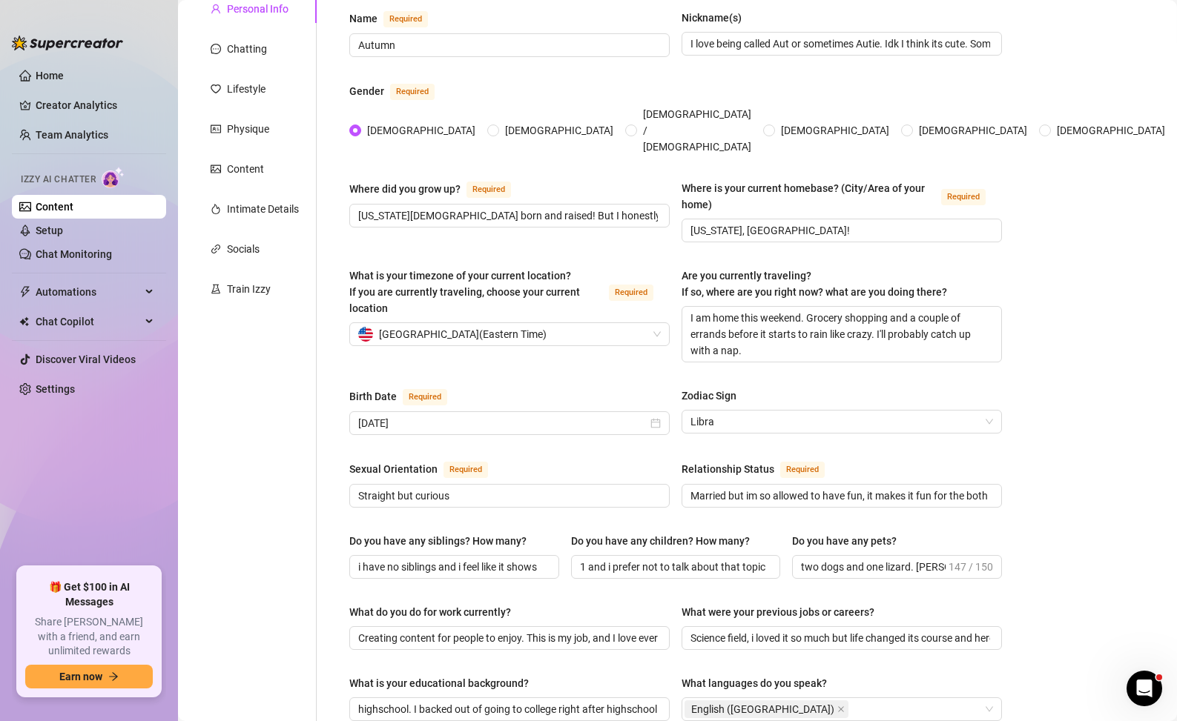
scroll to position [0, 0]
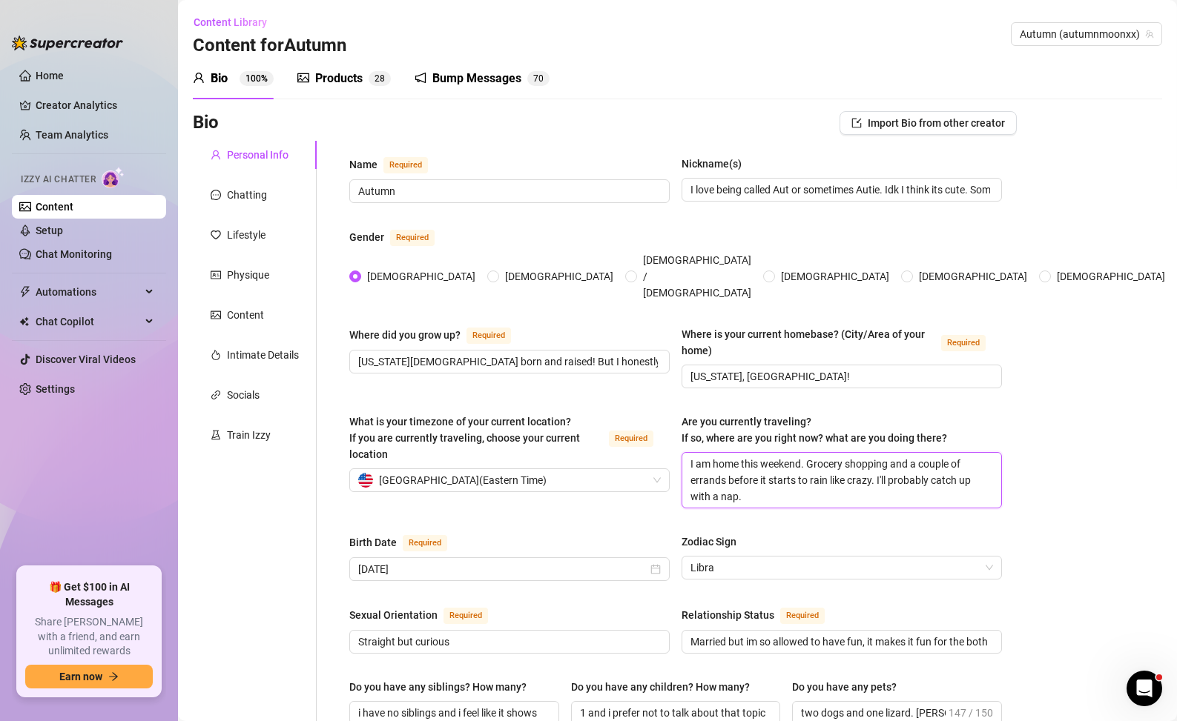
drag, startPoint x: 828, startPoint y: 469, endPoint x: 668, endPoint y: 432, distance: 164.4
click at [668, 432] on div "What is your timezone of your current location? If you are currently traveling,…" at bounding box center [675, 468] width 652 height 108
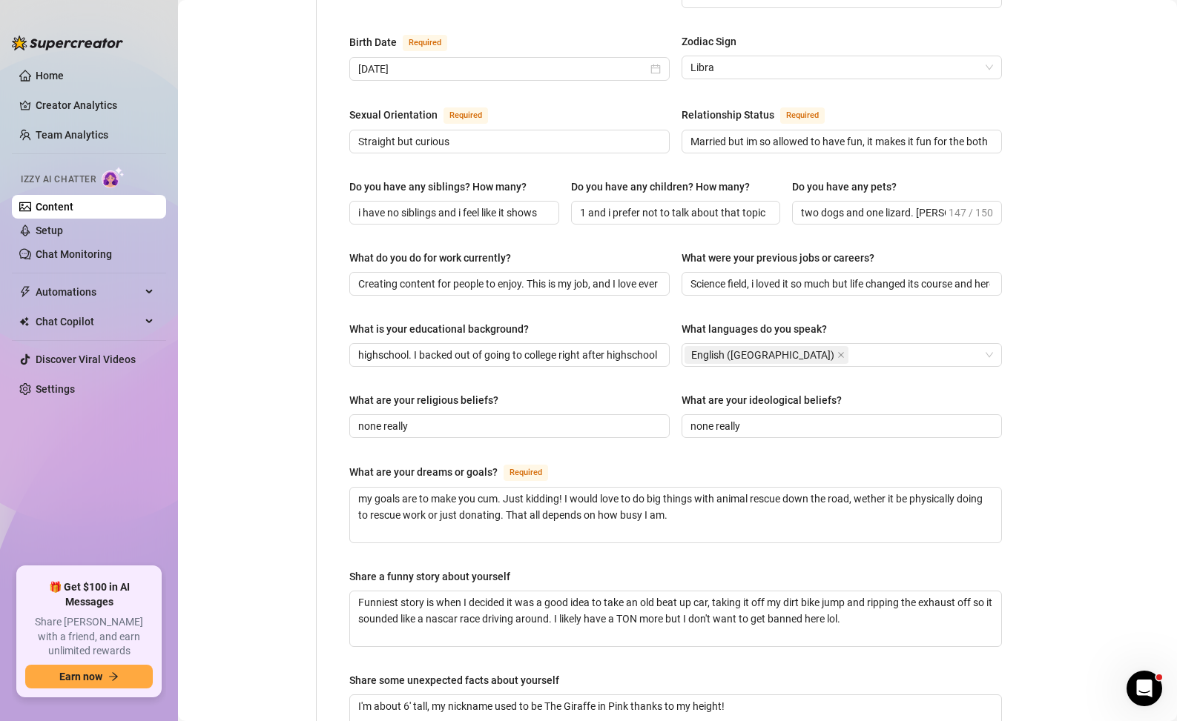
scroll to position [767, 0]
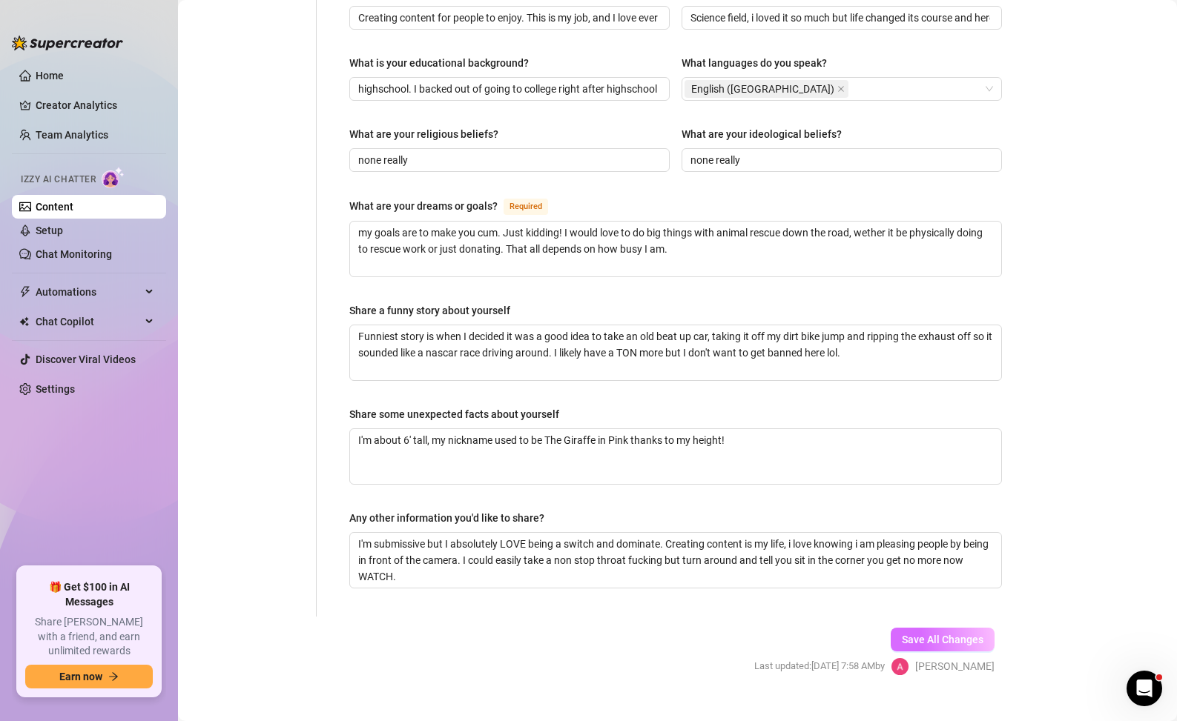
click at [935, 634] on span "Save All Changes" at bounding box center [942, 640] width 82 height 12
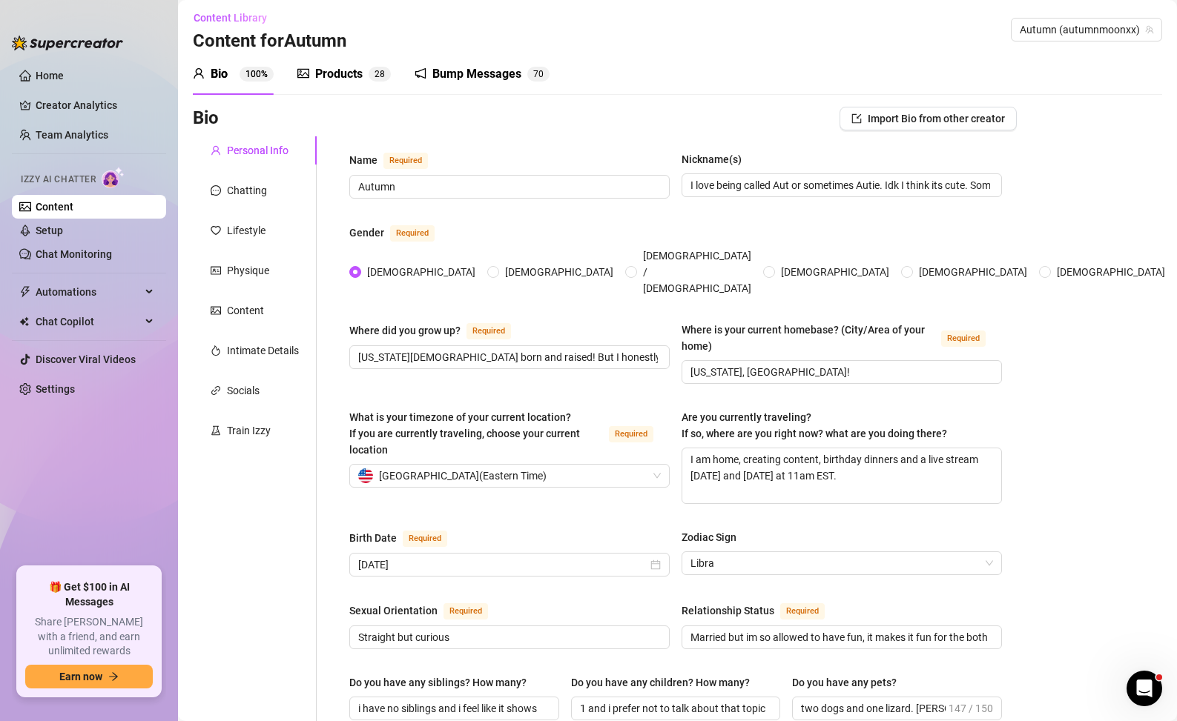
scroll to position [0, 0]
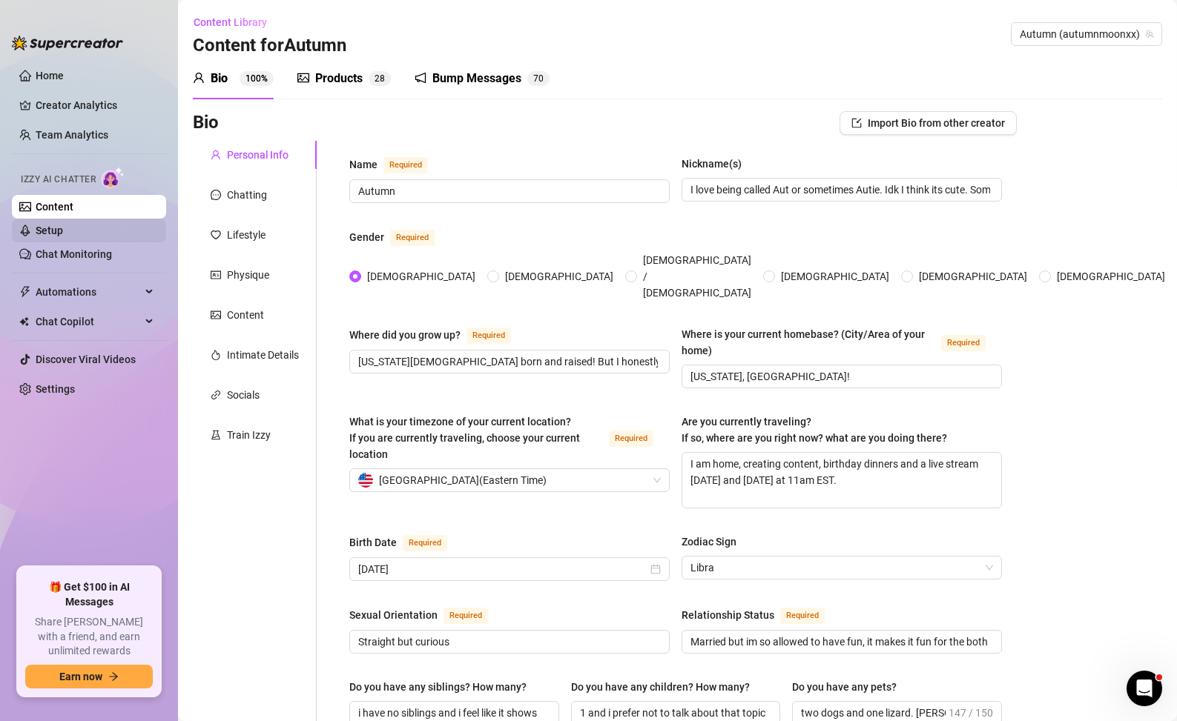
click at [63, 232] on link "Setup" at bounding box center [49, 231] width 27 height 12
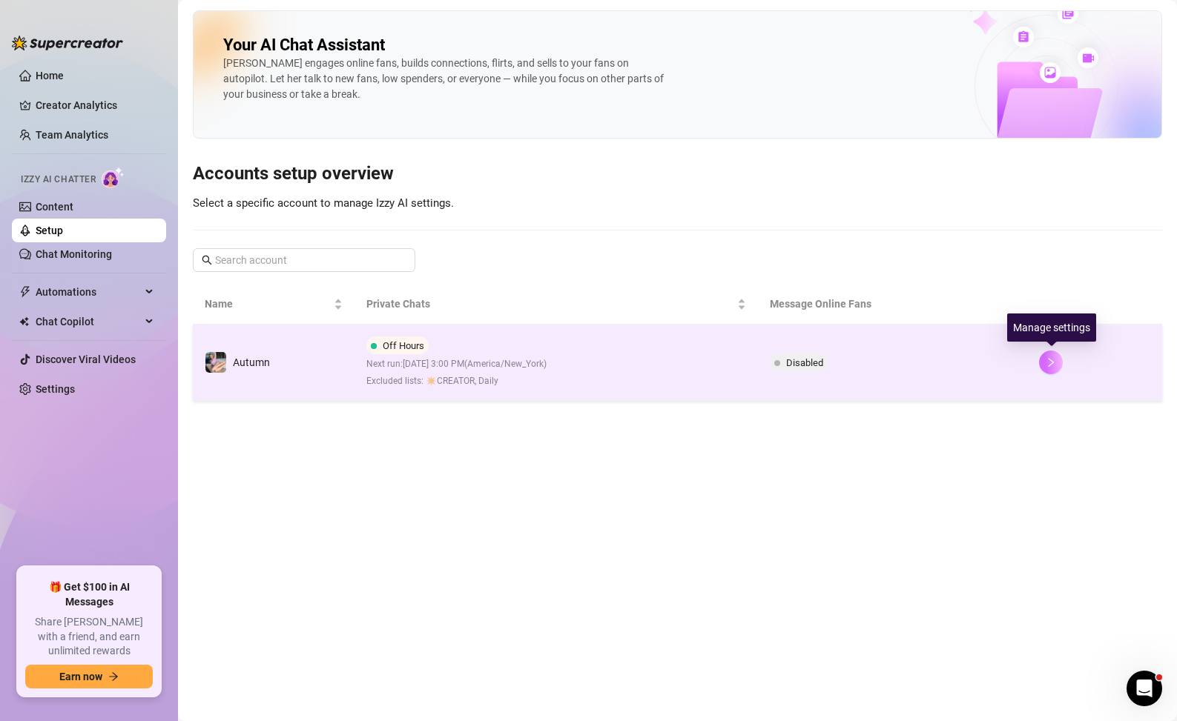
click at [1048, 364] on icon "right" at bounding box center [1050, 362] width 10 height 10
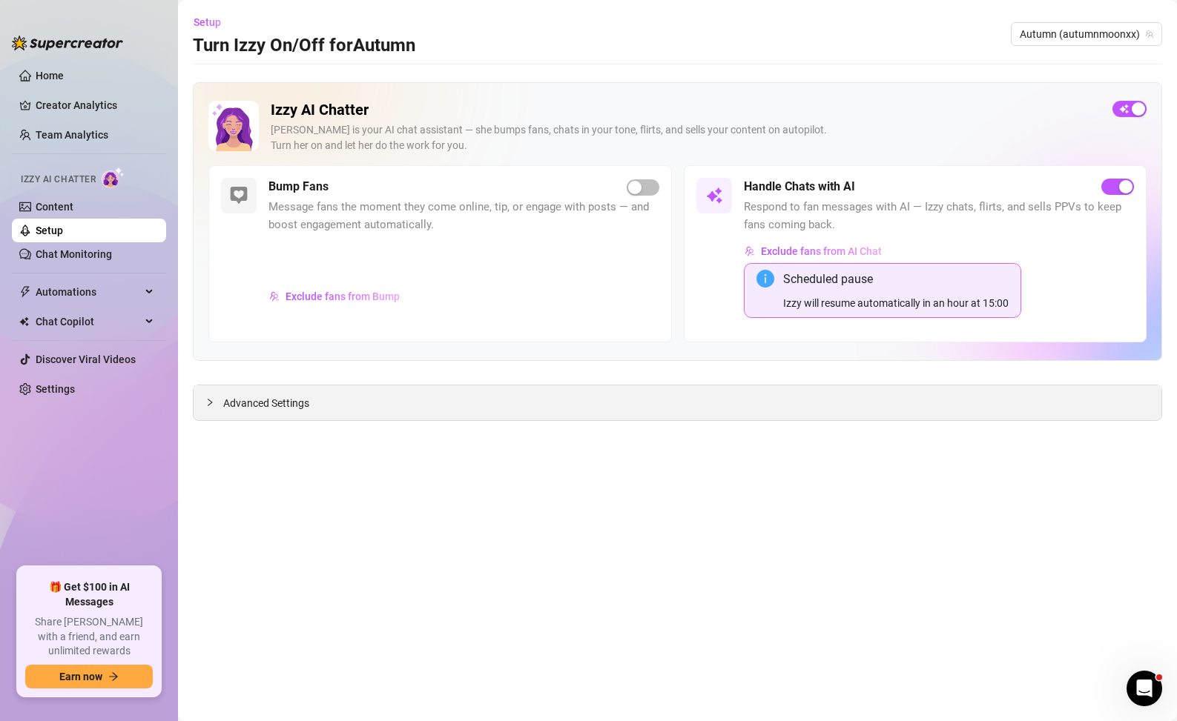
click at [491, 403] on div "Advanced Settings" at bounding box center [676, 403] width 967 height 35
click at [488, 403] on div "Advanced Settings" at bounding box center [676, 403] width 967 height 35
click at [223, 403] on span "Advanced Settings" at bounding box center [266, 403] width 86 height 16
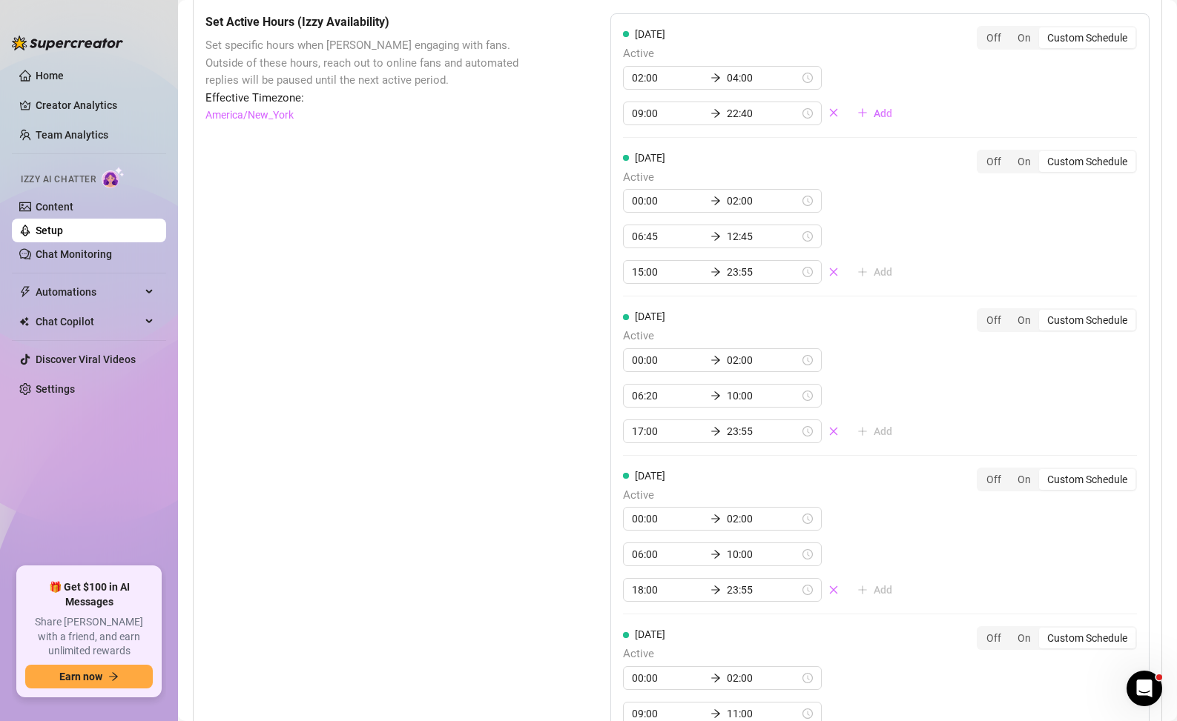
scroll to position [1340, 0]
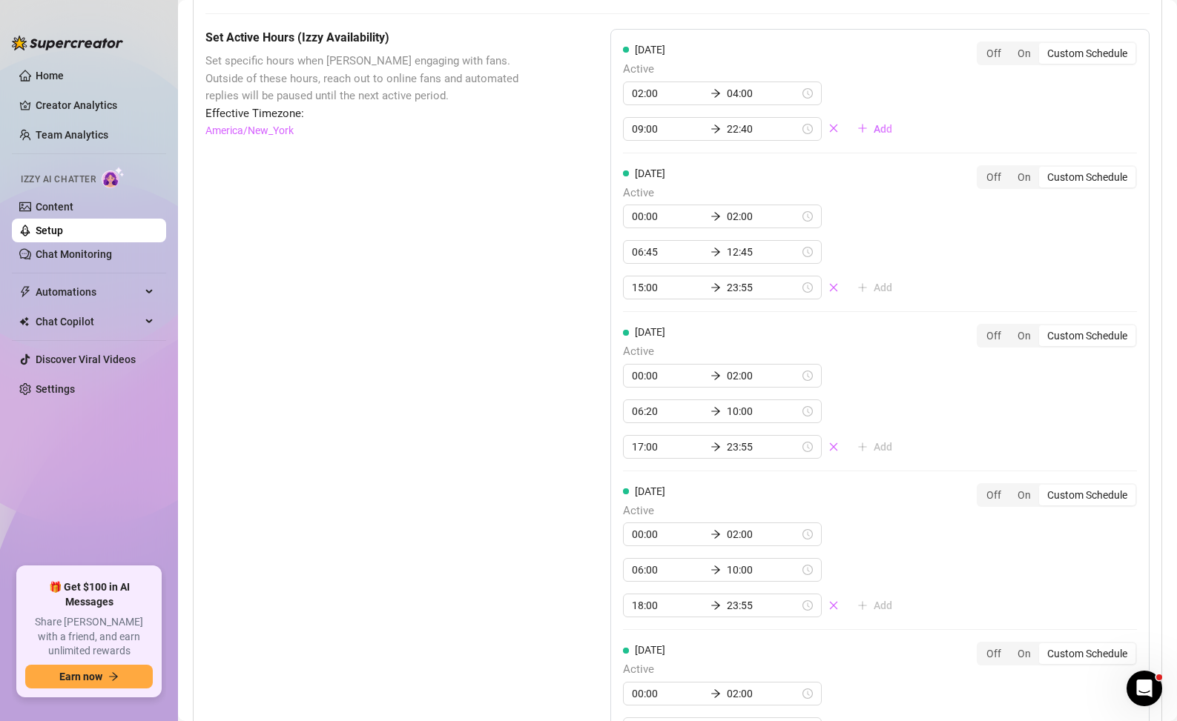
click at [476, 288] on div "Set Active Hours (Izzy Availability) Set specific hours when Izzy engaging with…" at bounding box center [370, 627] width 331 height 1197
